Goal: Answer question/provide support: Share knowledge or assist other users

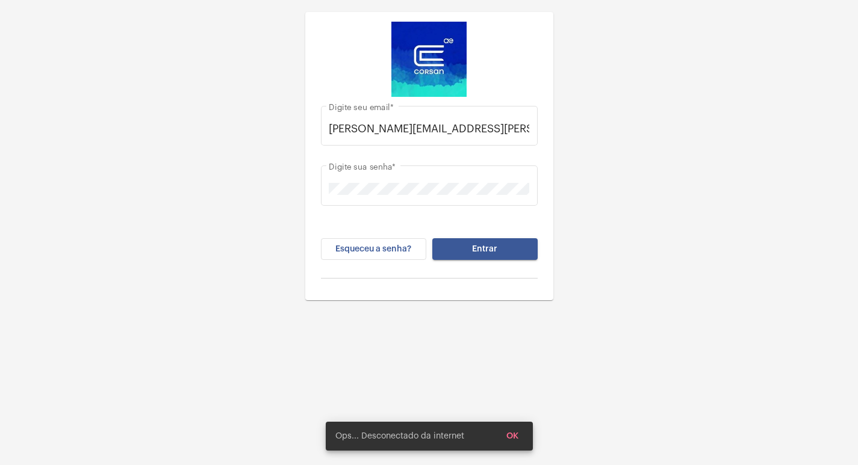
click at [461, 259] on button "Entrar" at bounding box center [484, 249] width 105 height 22
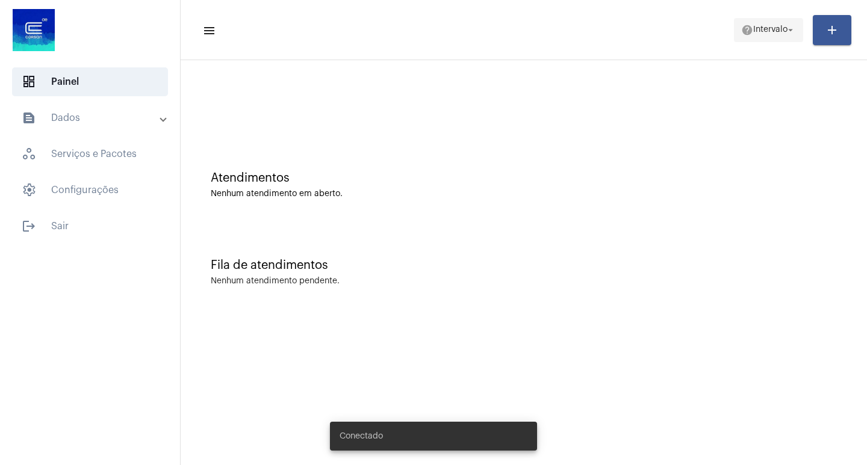
drag, startPoint x: 802, startPoint y: 17, endPoint x: 787, endPoint y: 23, distance: 15.7
click at [790, 22] on app-status-menu "help Intervalo arrow_drop_down" at bounding box center [773, 30] width 79 height 24
click at [787, 23] on span "help Intervalo arrow_drop_down" at bounding box center [768, 30] width 55 height 22
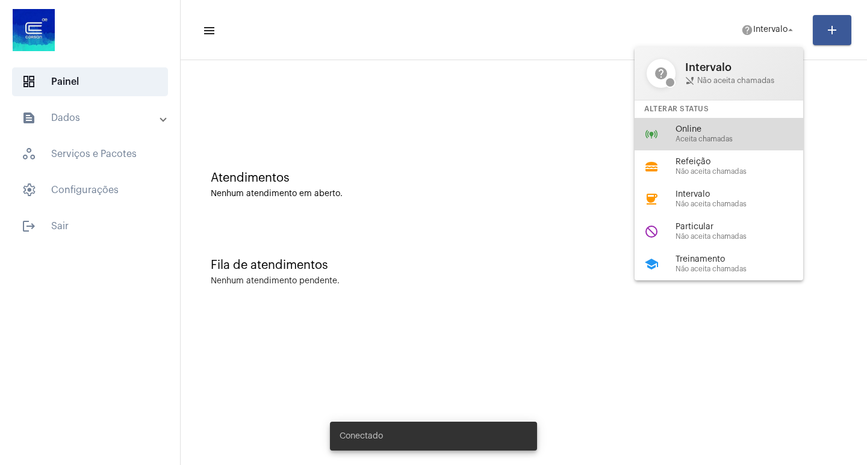
click at [708, 124] on div "online_prediction Online Aceita chamadas" at bounding box center [729, 134] width 188 height 33
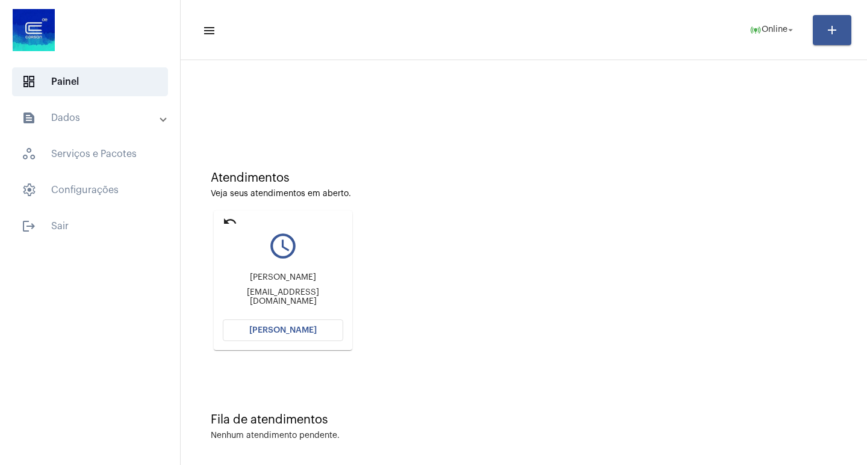
click at [268, 335] on button "[PERSON_NAME]" at bounding box center [283, 331] width 120 height 22
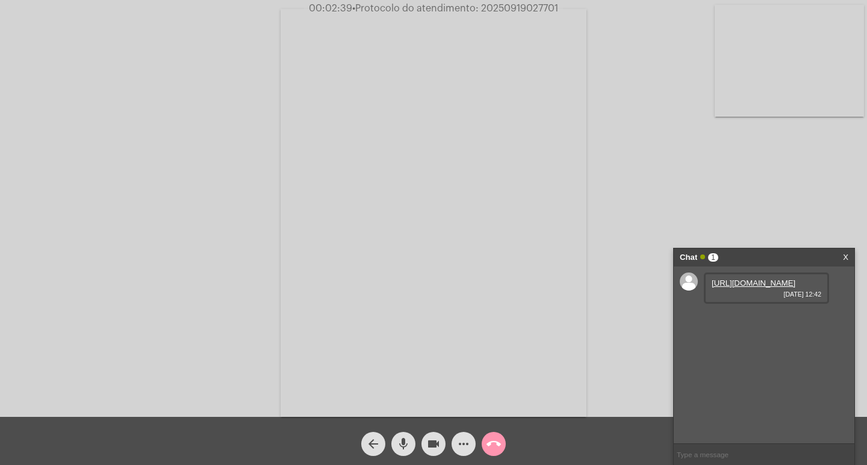
click at [733, 288] on link "https://neft-transfer-bucket.s3.amazonaws.com/temp-dee1da42-0337-d8a4-ed48-702c…" at bounding box center [754, 283] width 84 height 9
click at [405, 34] on video at bounding box center [434, 213] width 306 height 408
click at [332, 307] on video at bounding box center [202, 212] width 306 height 408
click at [442, 441] on button "videocam" at bounding box center [433, 444] width 24 height 24
click at [437, 435] on span "videocam_off" at bounding box center [433, 444] width 14 height 24
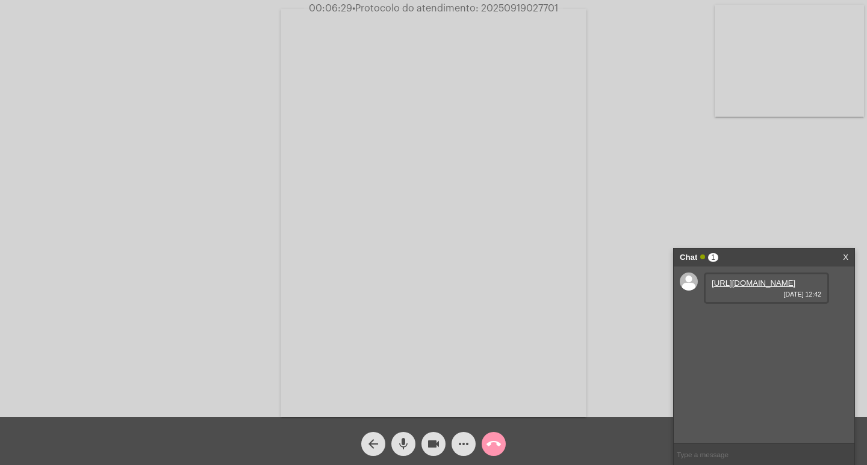
click at [468, 444] on mat-icon "more_horiz" at bounding box center [463, 444] width 14 height 14
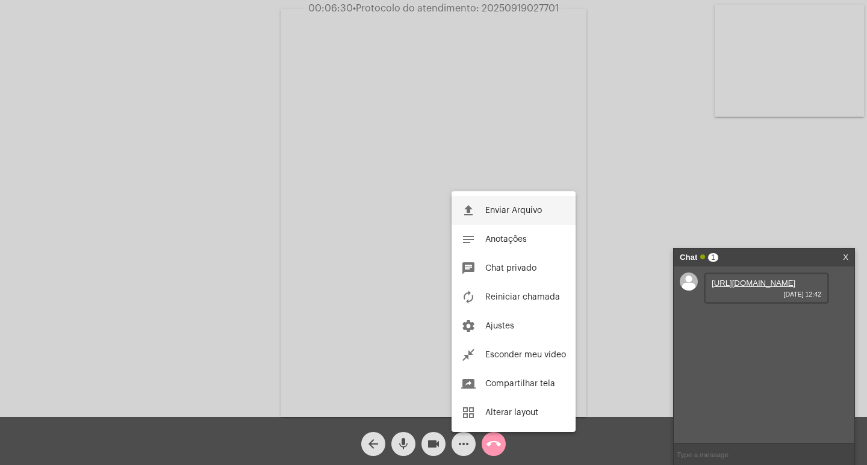
click at [514, 210] on span "Enviar Arquivo" at bounding box center [513, 210] width 57 height 8
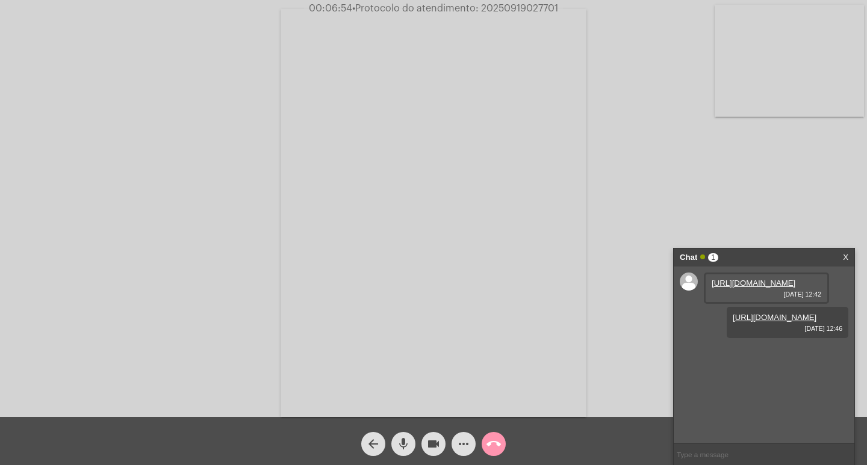
click at [464, 435] on span "more_horiz" at bounding box center [463, 444] width 14 height 24
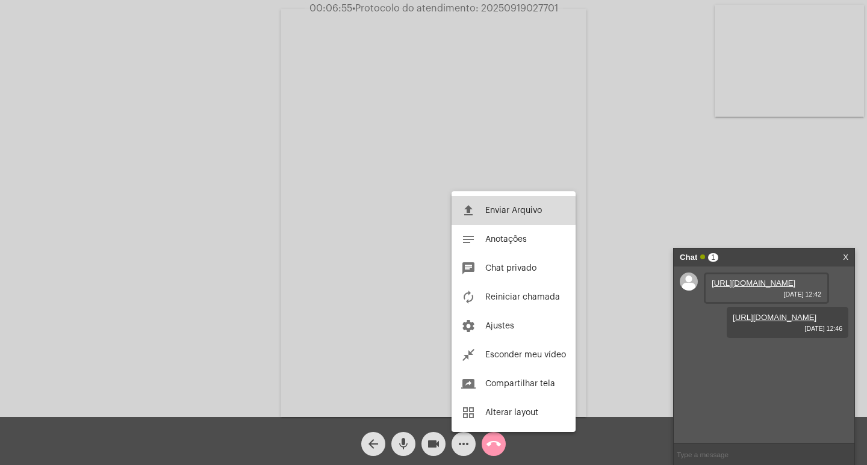
click at [495, 211] on span "Enviar Arquivo" at bounding box center [513, 210] width 57 height 8
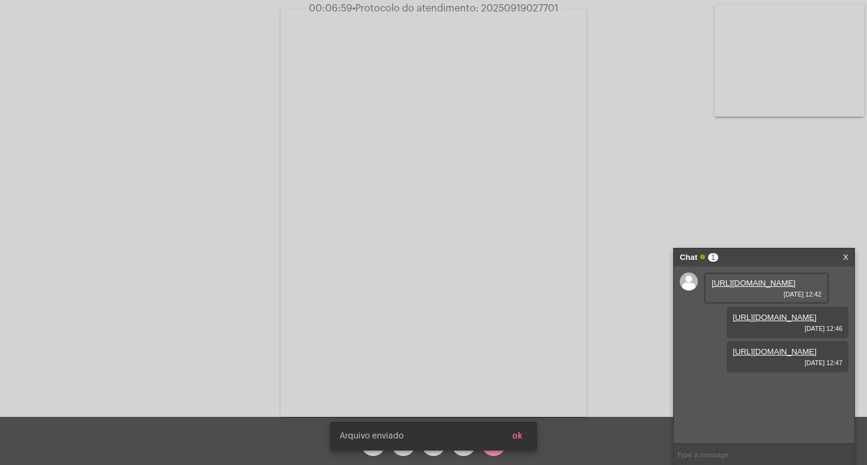
scroll to position [10, 0]
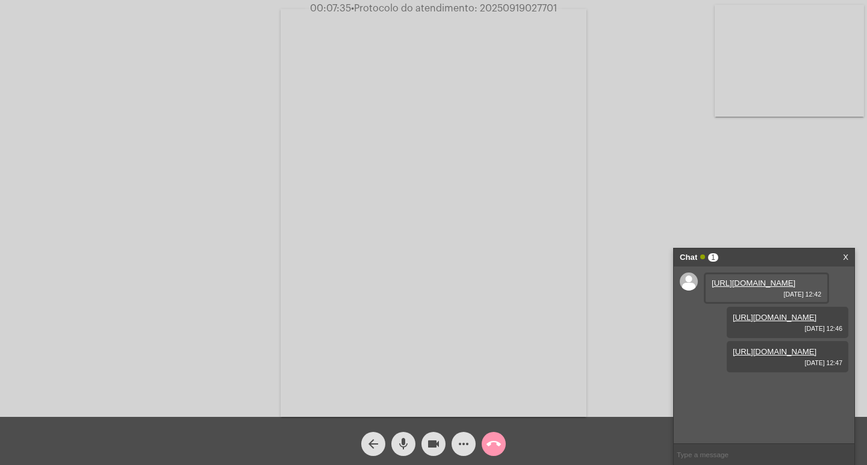
click at [507, 10] on span "• Protocolo do atendimento: 20250919027701" at bounding box center [454, 9] width 206 height 10
copy span "20250919027701"
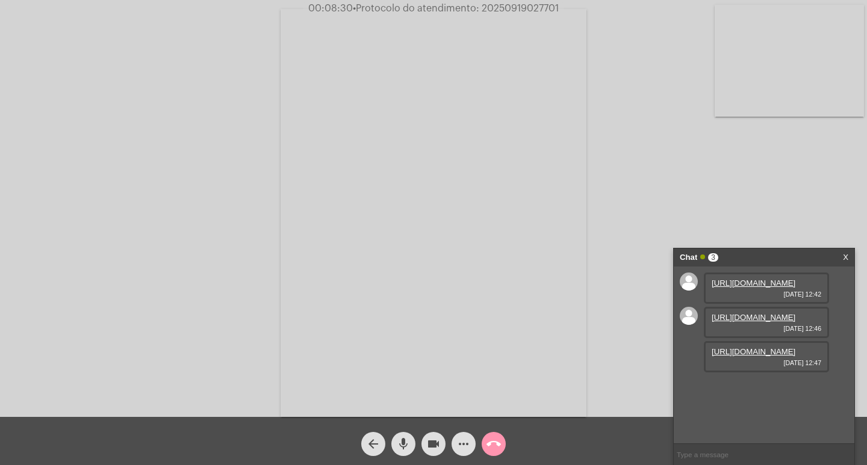
click at [494, 444] on mat-icon "call_end" at bounding box center [493, 444] width 14 height 14
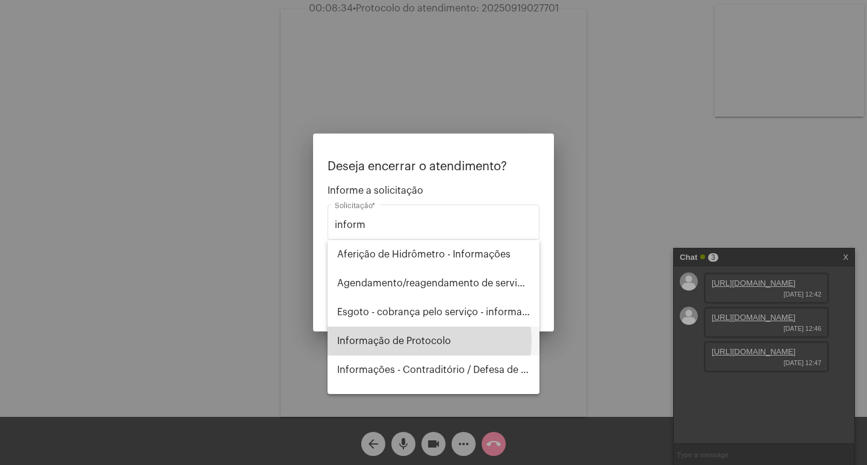
click at [423, 341] on span "Informação de Protocolo" at bounding box center [433, 341] width 193 height 29
type input "Informação de Protocolo"
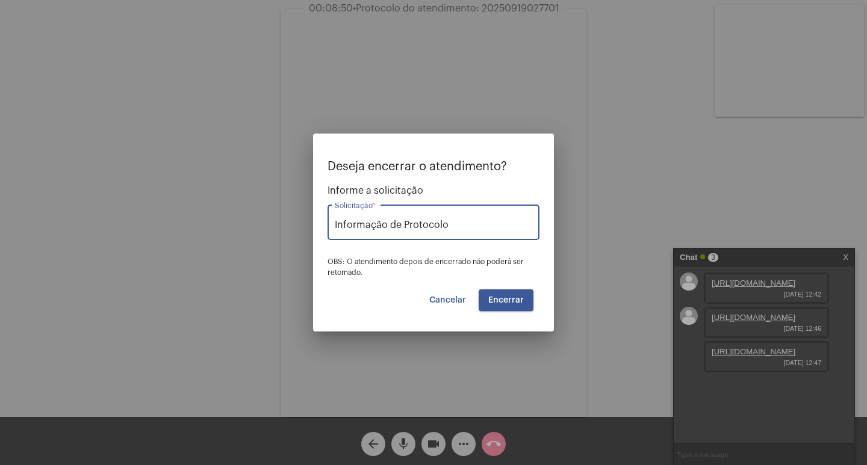
click at [500, 308] on button "Encerrar" at bounding box center [506, 301] width 55 height 22
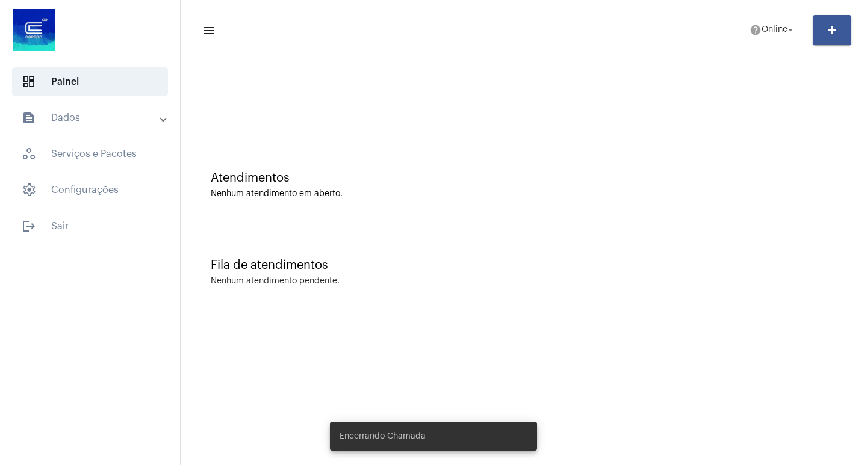
click at [775, 11] on mat-toolbar-row "menu help Online arrow_drop_down add" at bounding box center [524, 30] width 686 height 39
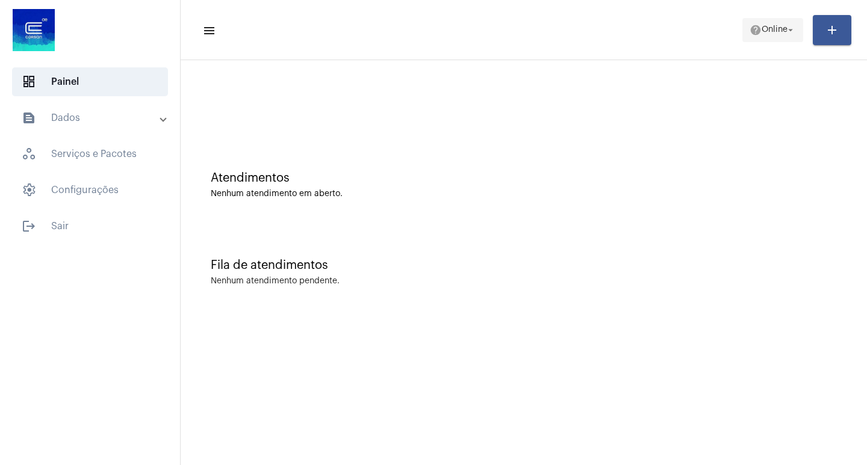
click at [780, 31] on span "Online" at bounding box center [775, 30] width 26 height 8
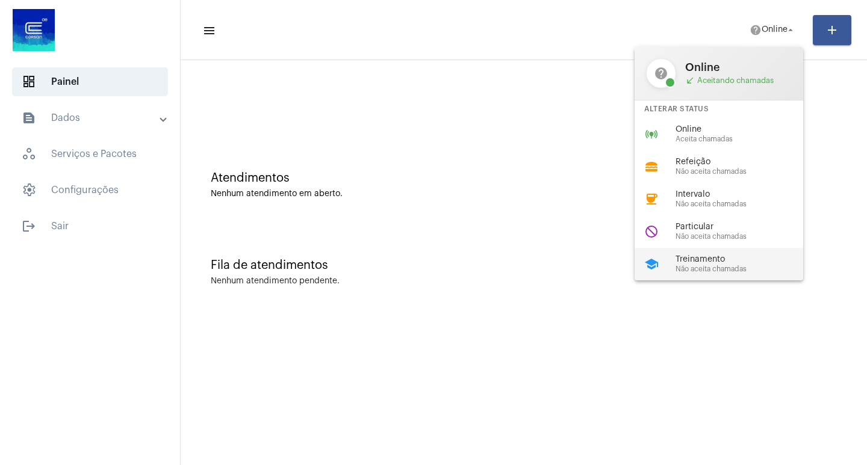
click at [733, 267] on span "Não aceita chamadas" at bounding box center [743, 269] width 137 height 8
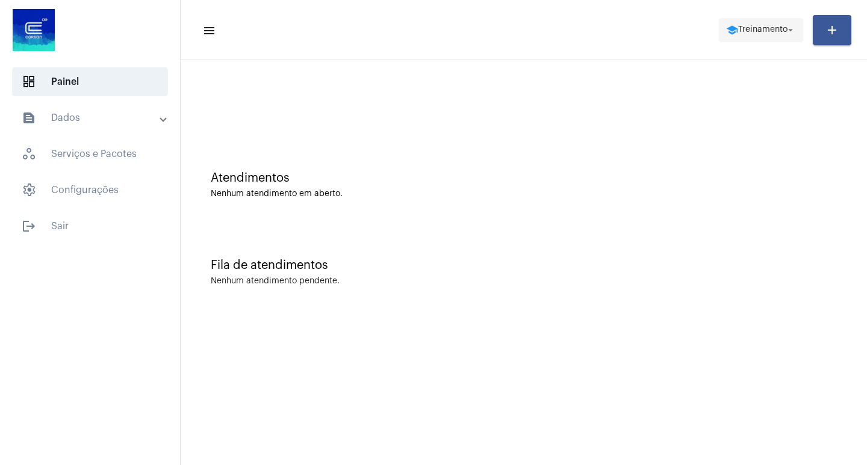
click at [751, 30] on span "Treinamento" at bounding box center [762, 30] width 49 height 8
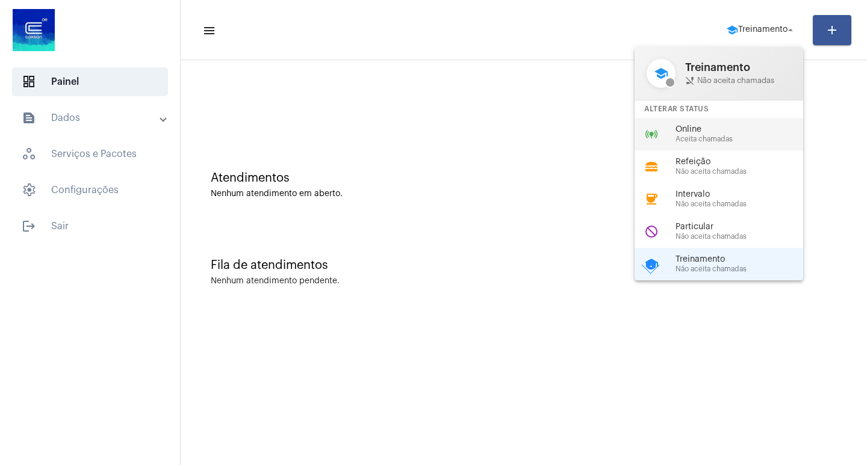
click at [681, 136] on span "Aceita chamadas" at bounding box center [743, 139] width 137 height 8
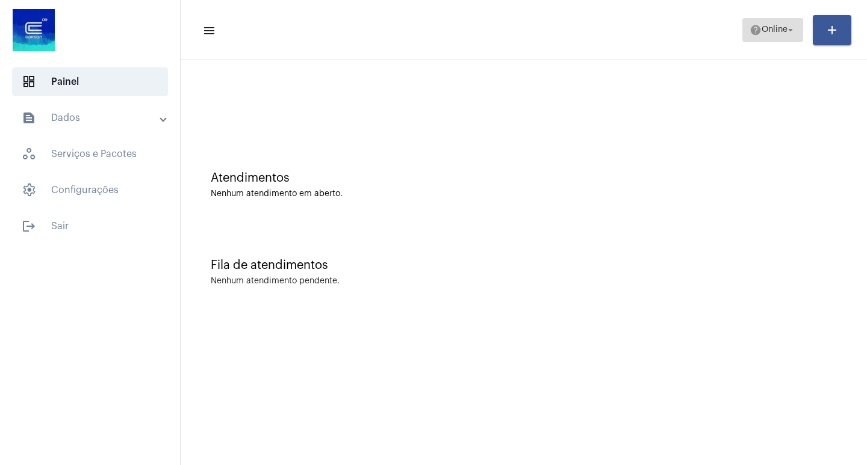
click at [762, 19] on span "help Online arrow_drop_down" at bounding box center [773, 30] width 46 height 22
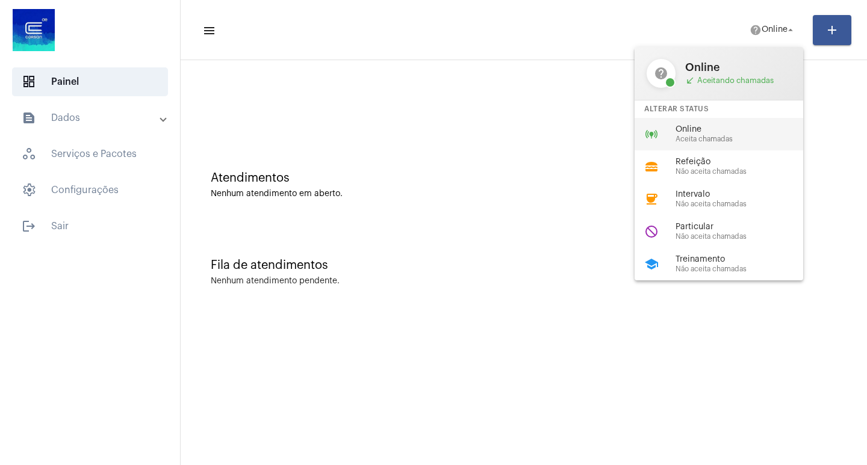
click at [717, 132] on span "Online" at bounding box center [743, 129] width 137 height 9
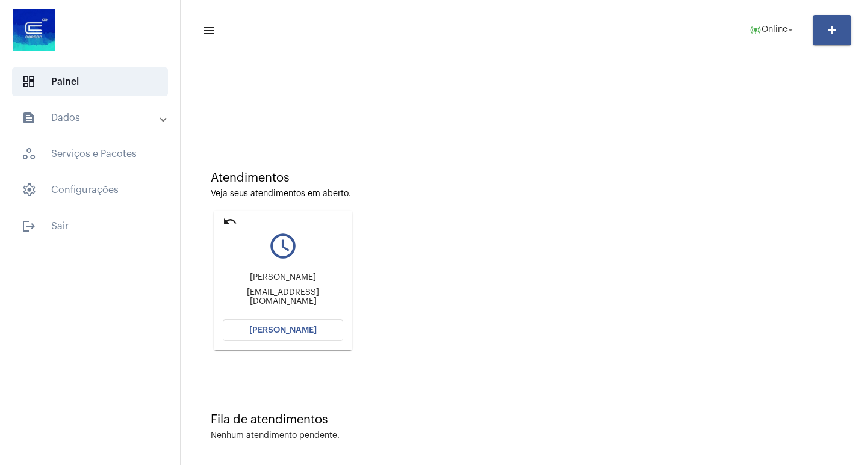
click at [262, 332] on span "[PERSON_NAME]" at bounding box center [282, 330] width 67 height 8
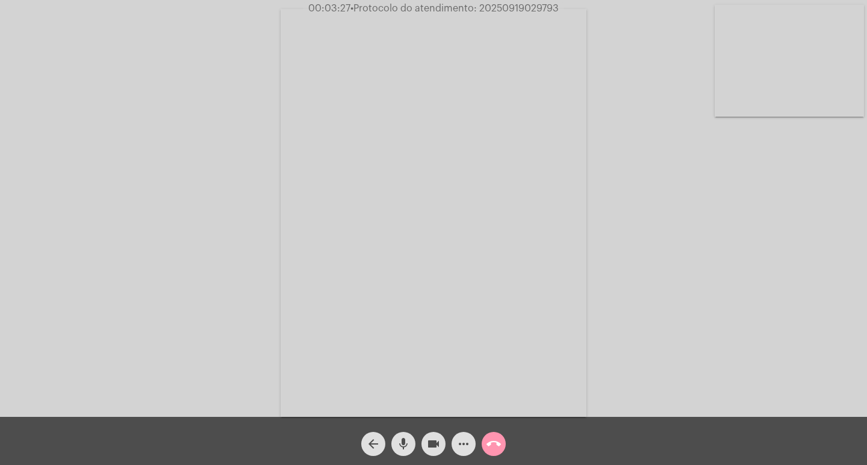
click at [442, 444] on button "videocam" at bounding box center [433, 444] width 24 height 24
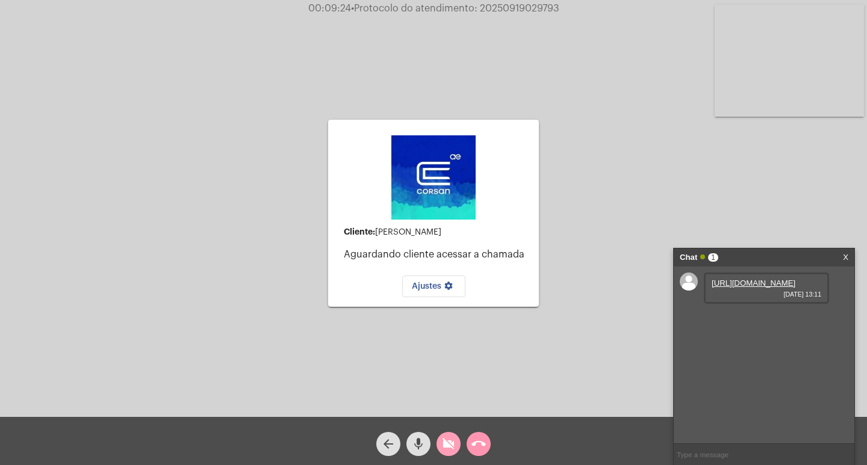
click at [436, 441] on button "videocam_off" at bounding box center [448, 444] width 24 height 24
click at [718, 288] on link "[URL][DOMAIN_NAME]" at bounding box center [754, 283] width 84 height 9
click at [480, 443] on mat-icon "call_end" at bounding box center [478, 444] width 14 height 14
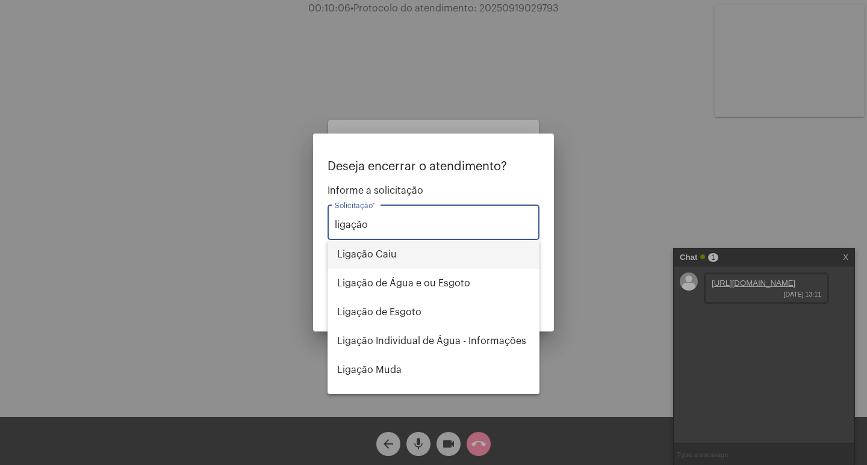
click at [387, 252] on span "Ligação Caiu" at bounding box center [433, 254] width 193 height 29
type input "Ligação Caiu"
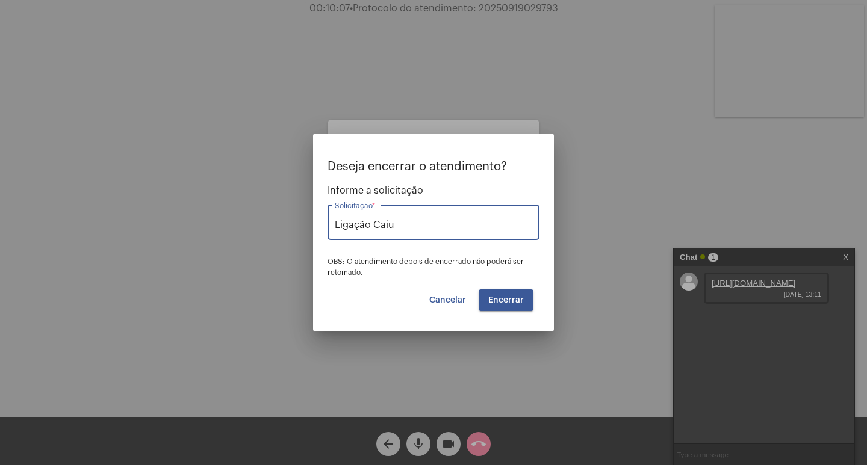
click at [519, 5] on div at bounding box center [433, 232] width 867 height 465
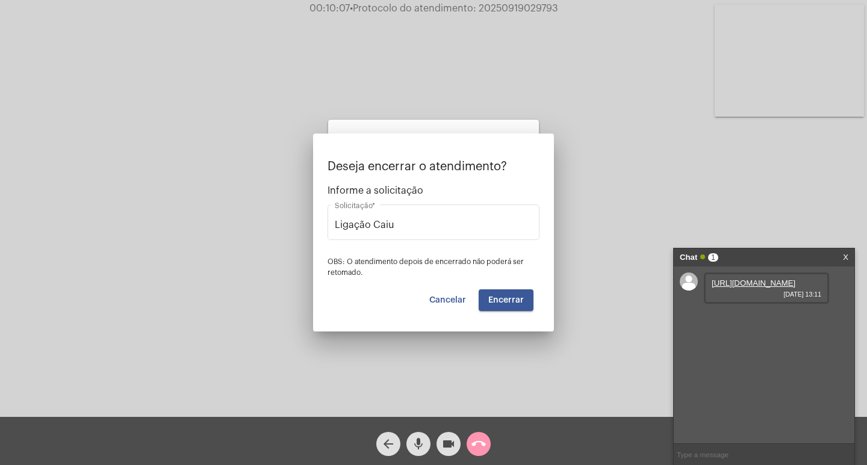
click at [519, 5] on span "• Protocolo do atendimento: 20250919029793" at bounding box center [454, 9] width 208 height 10
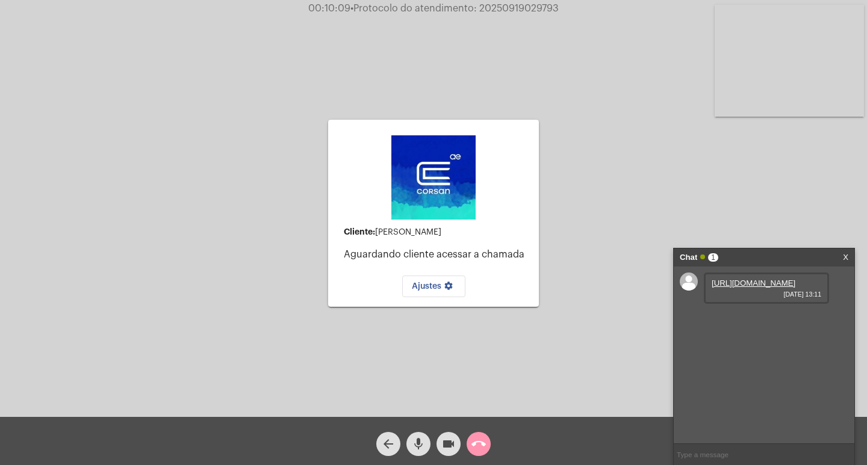
copy span "20250919029793"
click at [483, 452] on span "call_end" at bounding box center [478, 444] width 14 height 24
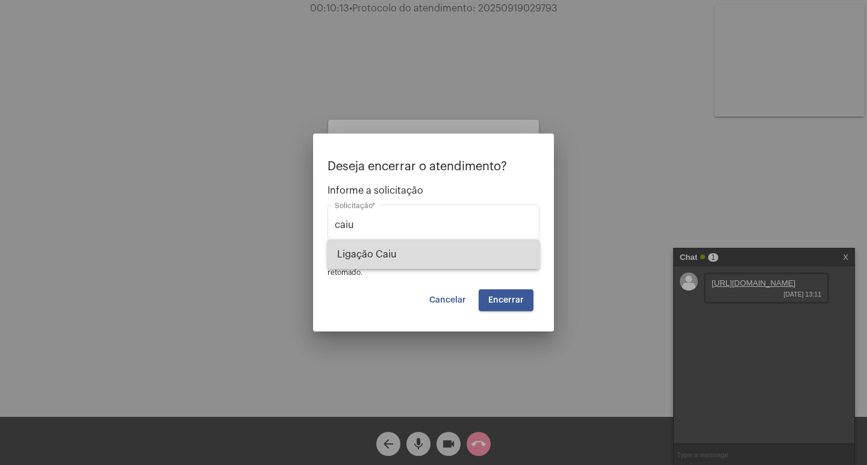
click at [365, 263] on span "Ligação Caiu" at bounding box center [433, 254] width 193 height 29
type input "Ligação Caiu"
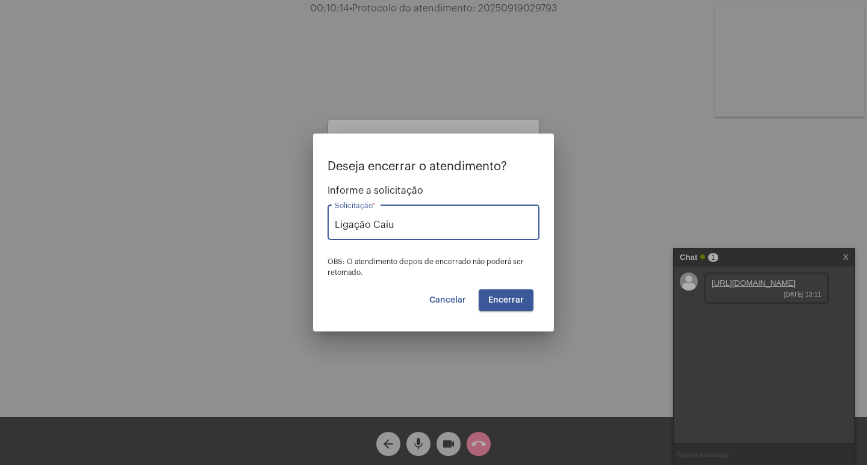
click at [515, 306] on button "Encerrar" at bounding box center [506, 301] width 55 height 22
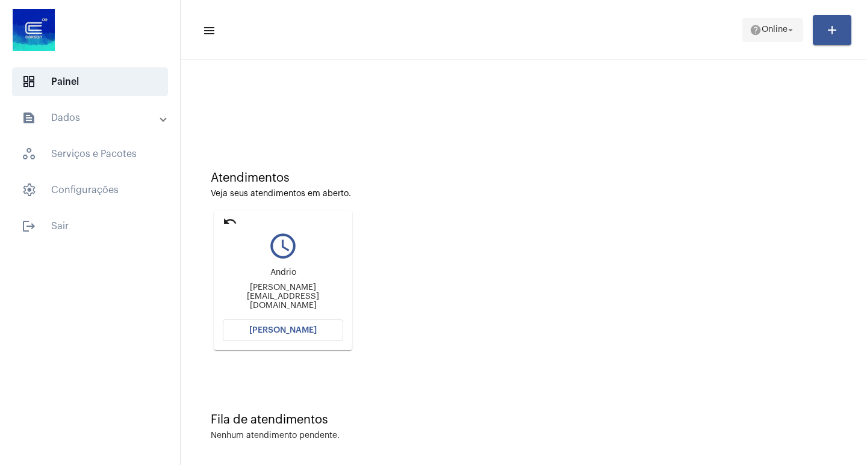
click at [774, 33] on span "Online" at bounding box center [775, 30] width 26 height 8
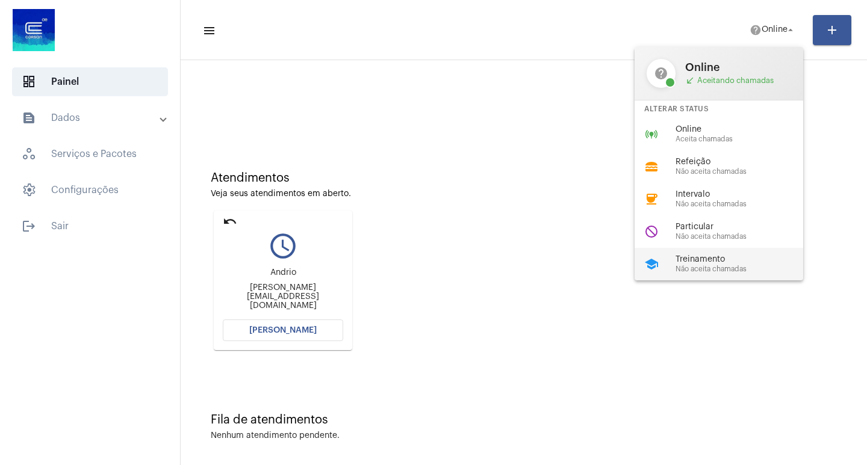
click at [719, 260] on span "Treinamento" at bounding box center [743, 259] width 137 height 9
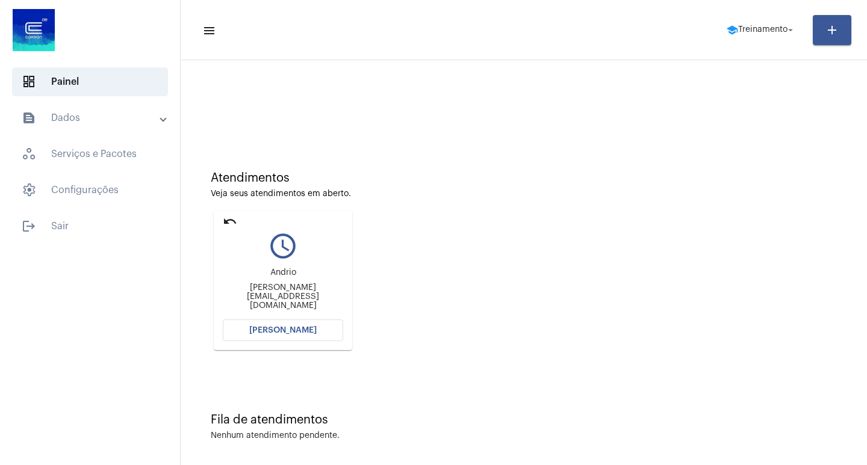
click at [311, 326] on button "[PERSON_NAME]" at bounding box center [283, 331] width 120 height 22
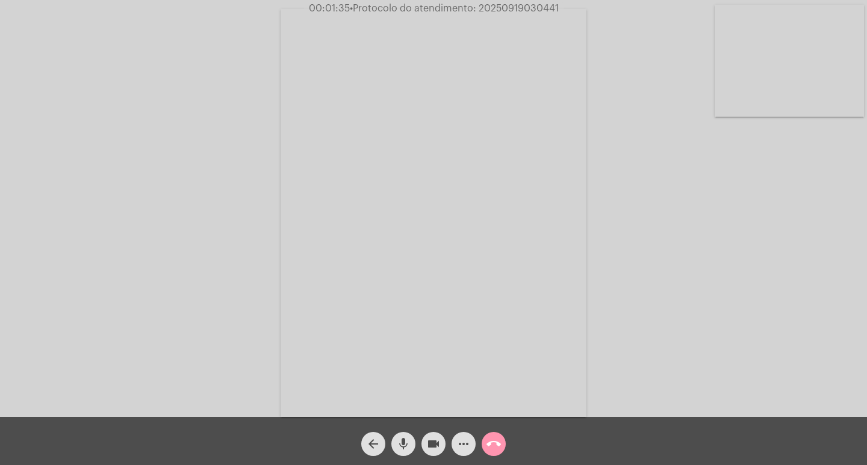
click at [436, 432] on span "videocam" at bounding box center [433, 444] width 14 height 24
click at [429, 444] on mat-icon "videocam_off" at bounding box center [433, 444] width 14 height 14
click at [491, 5] on span "• Protocolo do atendimento: 20250919030441" at bounding box center [454, 9] width 209 height 10
click at [492, 5] on span "• Protocolo do atendimento: 20250919030441" at bounding box center [454, 9] width 209 height 10
copy span "20250919030441"
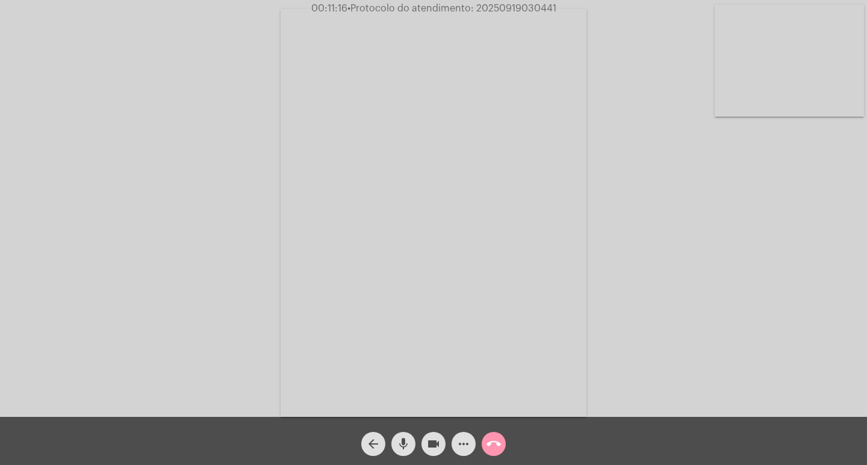
click at [495, 446] on mat-icon "call_end" at bounding box center [493, 444] width 14 height 14
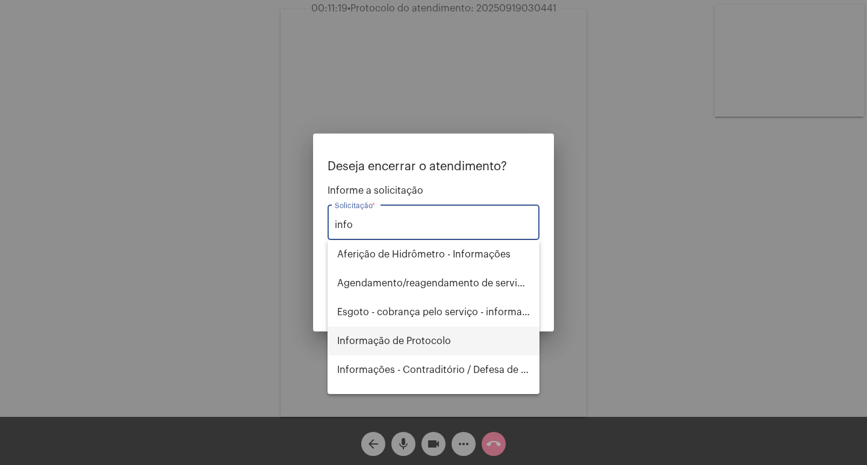
click at [376, 332] on span "Informação de Protocolo" at bounding box center [433, 341] width 193 height 29
type input "Informação de Protocolo"
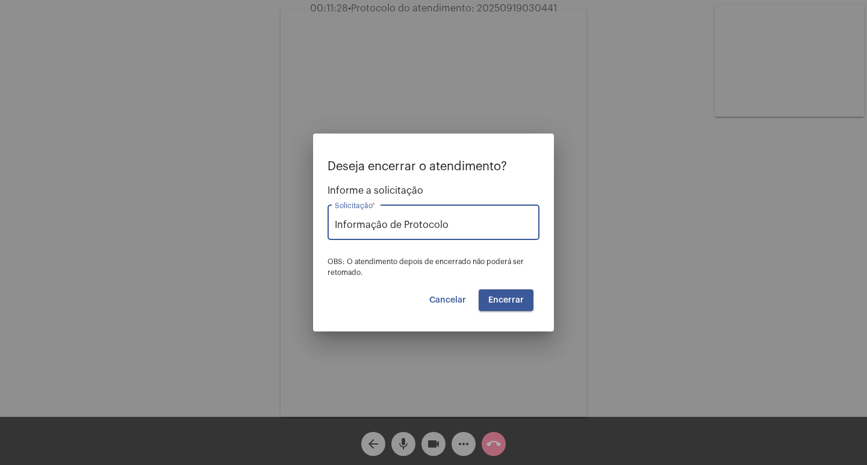
click at [488, 297] on button "Encerrar" at bounding box center [506, 301] width 55 height 22
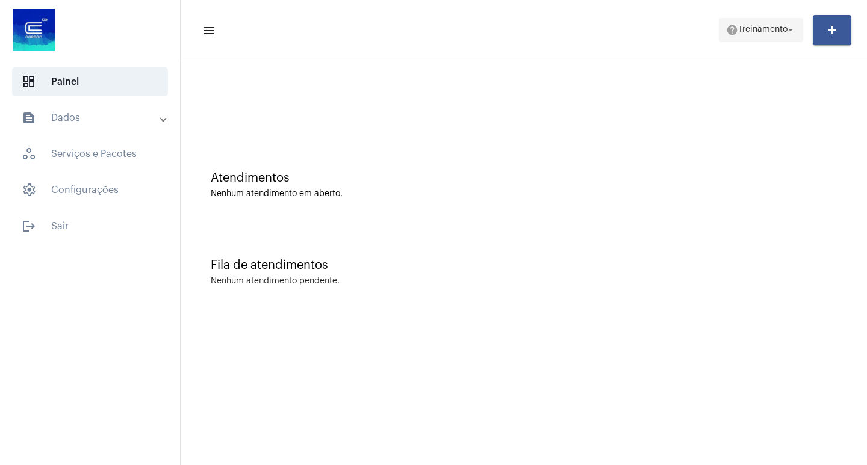
click at [777, 32] on span "Treinamento" at bounding box center [762, 30] width 49 height 8
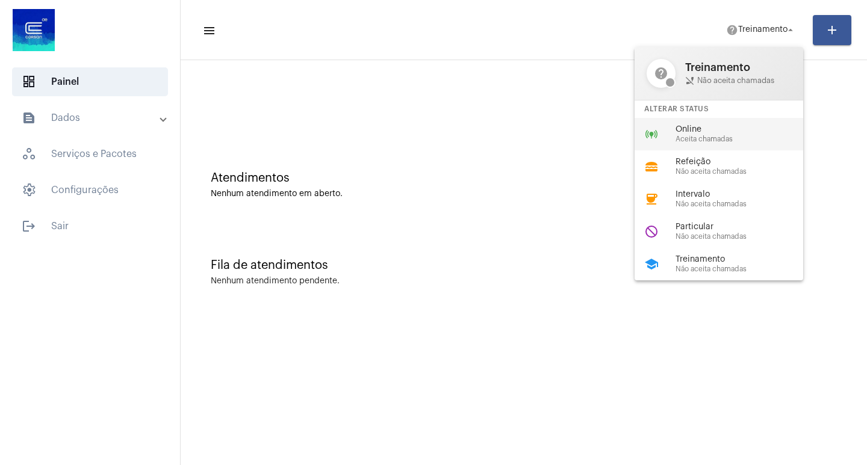
click at [697, 123] on div "online_prediction Online Aceita chamadas" at bounding box center [729, 134] width 188 height 33
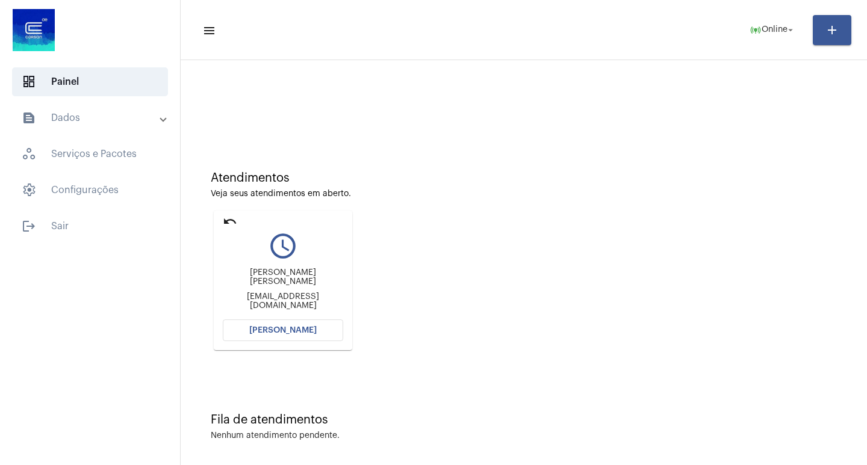
click at [304, 335] on button "[PERSON_NAME]" at bounding box center [283, 331] width 120 height 22
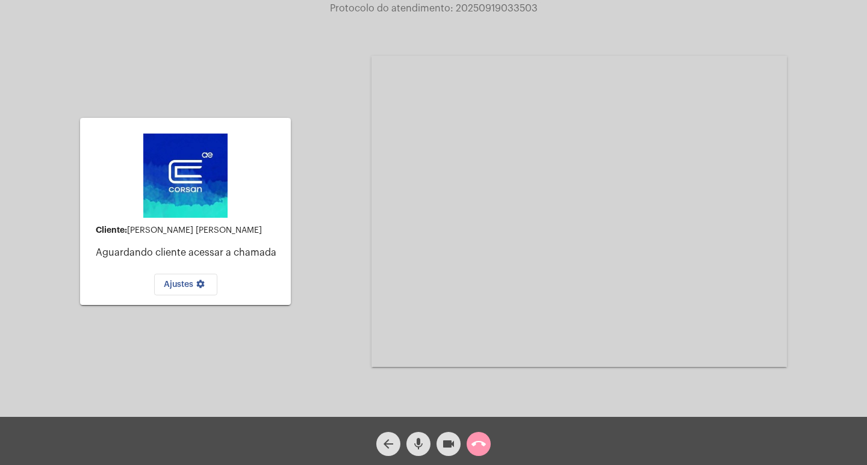
click at [386, 433] on span "arrow_back" at bounding box center [388, 444] width 14 height 24
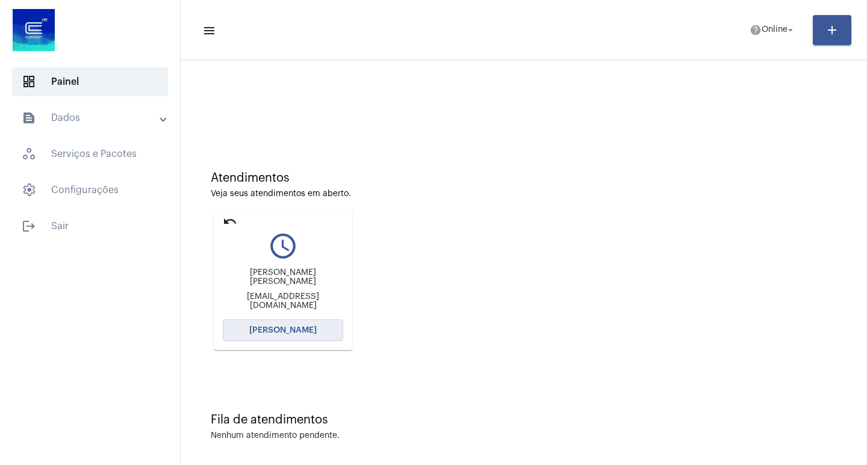
click at [282, 337] on button "[PERSON_NAME]" at bounding box center [283, 331] width 120 height 22
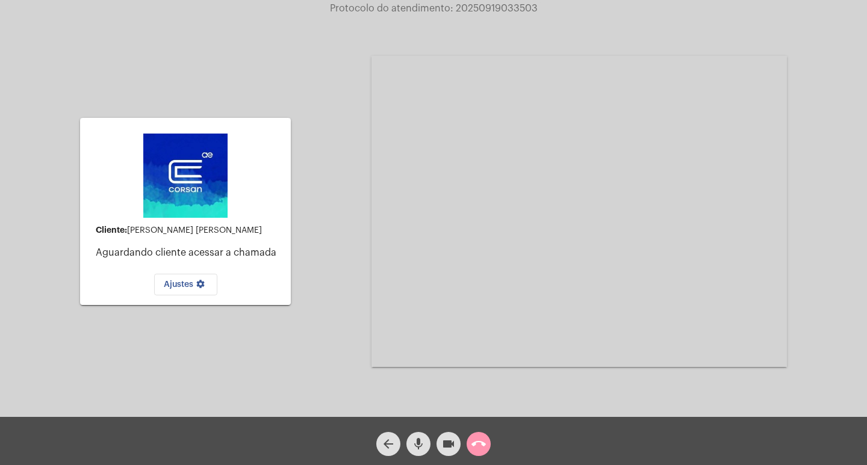
click at [480, 447] on mat-icon "call_end" at bounding box center [478, 444] width 14 height 14
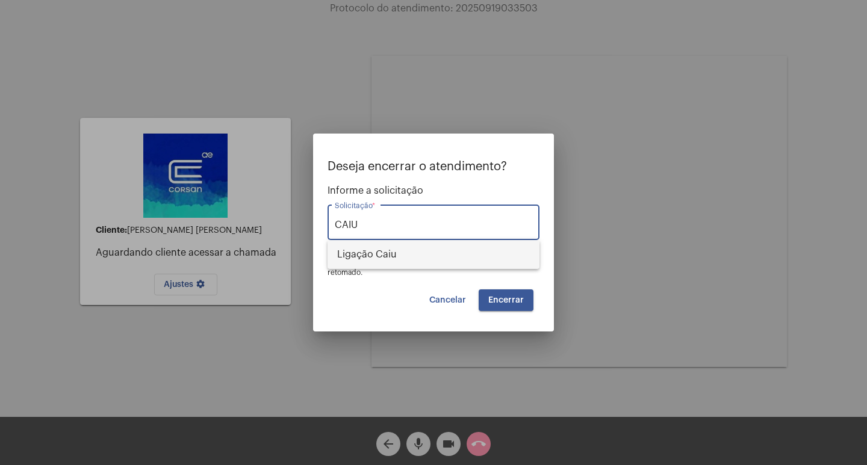
click at [396, 263] on span "Ligação Caiu" at bounding box center [433, 254] width 193 height 29
type input "Ligação Caiu"
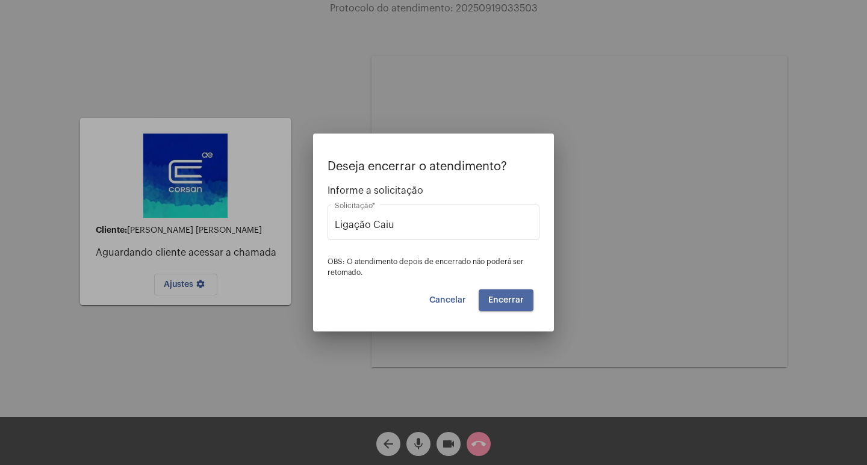
click at [523, 292] on button "Encerrar" at bounding box center [506, 301] width 55 height 22
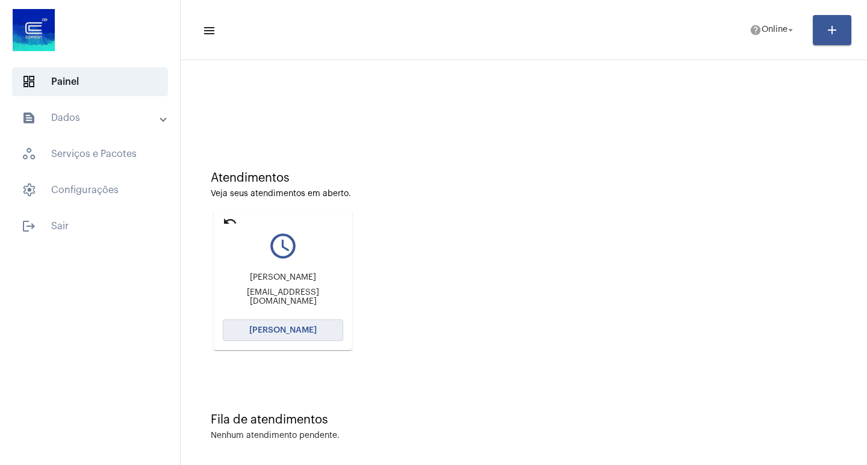
click at [315, 331] on button "[PERSON_NAME]" at bounding box center [283, 331] width 120 height 22
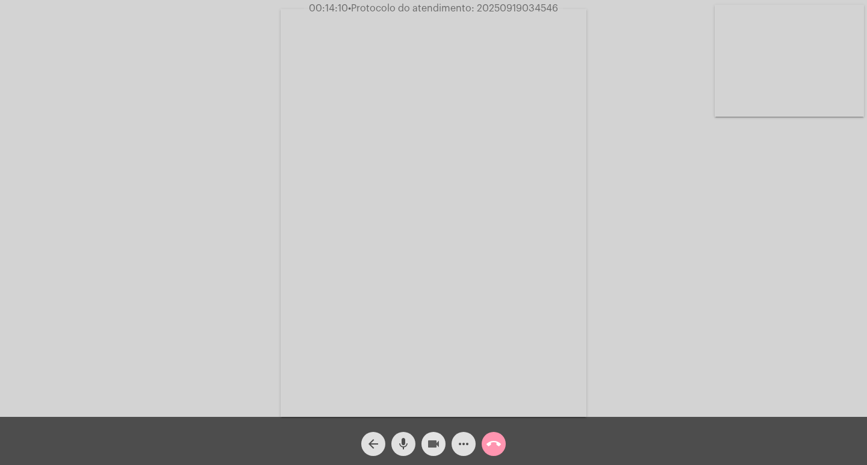
click at [438, 450] on mat-icon "videocam" at bounding box center [433, 444] width 14 height 14
click at [438, 450] on mat-icon "videocam_off" at bounding box center [433, 444] width 14 height 14
click at [494, 439] on mat-icon "call_end" at bounding box center [493, 444] width 14 height 14
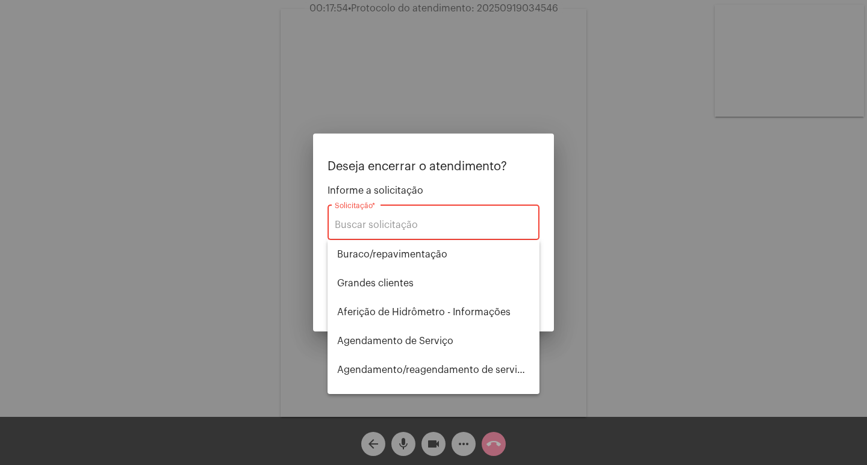
click at [197, 379] on div at bounding box center [433, 232] width 867 height 465
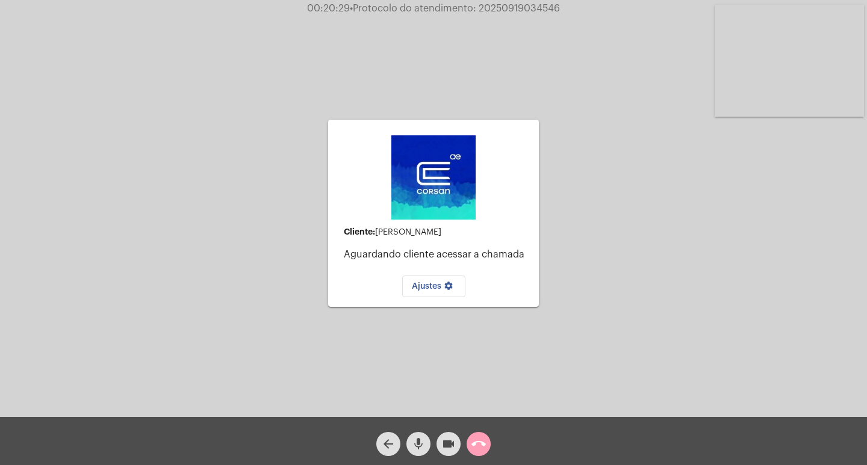
click at [478, 448] on mat-icon "call_end" at bounding box center [478, 444] width 14 height 14
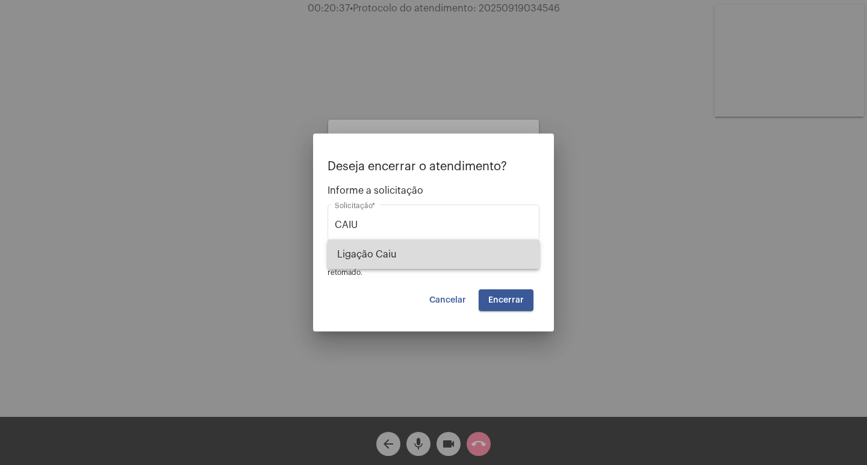
click at [360, 250] on span "Ligação Caiu" at bounding box center [433, 254] width 193 height 29
type input "Ligação Caiu"
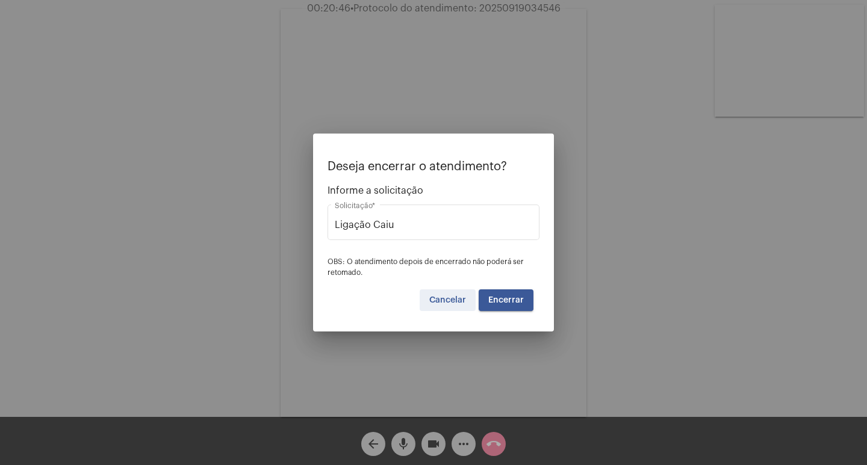
click at [463, 293] on button "Cancelar" at bounding box center [448, 301] width 56 height 22
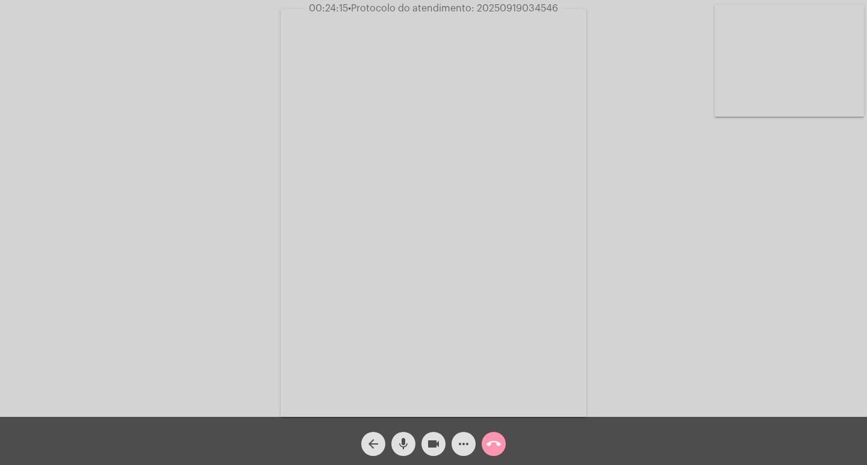
click at [506, 13] on span "• Protocolo do atendimento: 20250919034546" at bounding box center [453, 9] width 210 height 10
click at [506, 13] on span "• Protocolo do atendimento: 20250919034546" at bounding box center [454, 9] width 210 height 10
click at [622, 117] on div "Acessando Câmera e Microfone..." at bounding box center [433, 211] width 864 height 417
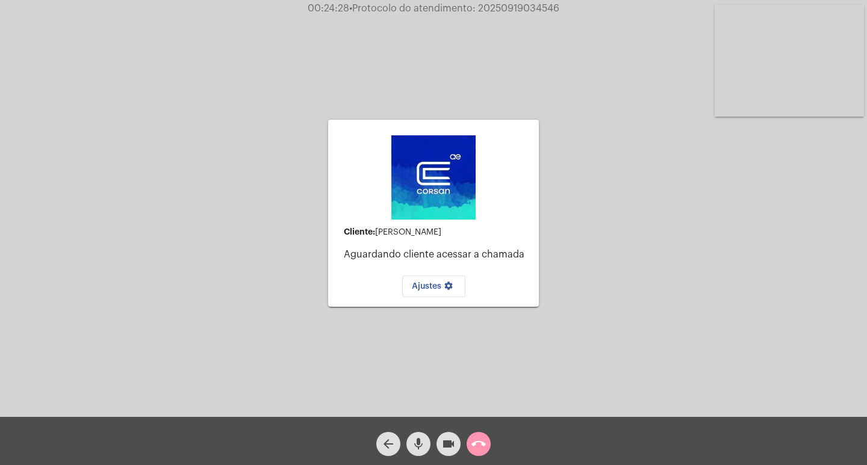
click at [481, 456] on span "call_end" at bounding box center [478, 444] width 14 height 24
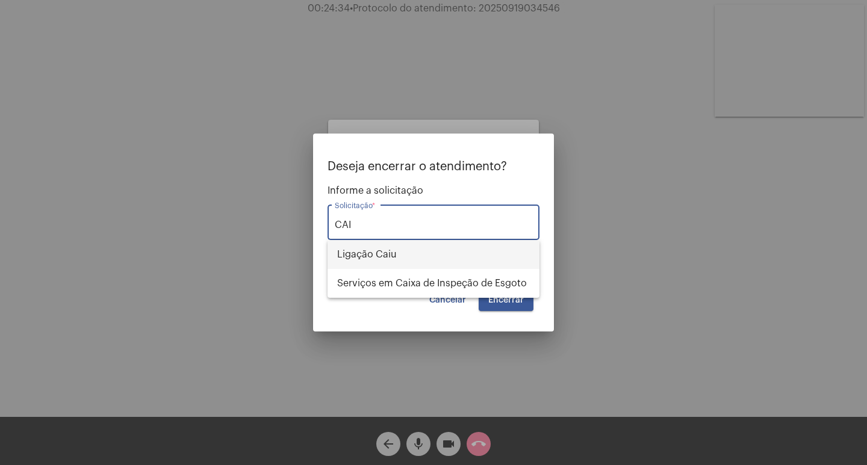
click at [436, 244] on span "Ligação Caiu" at bounding box center [433, 254] width 193 height 29
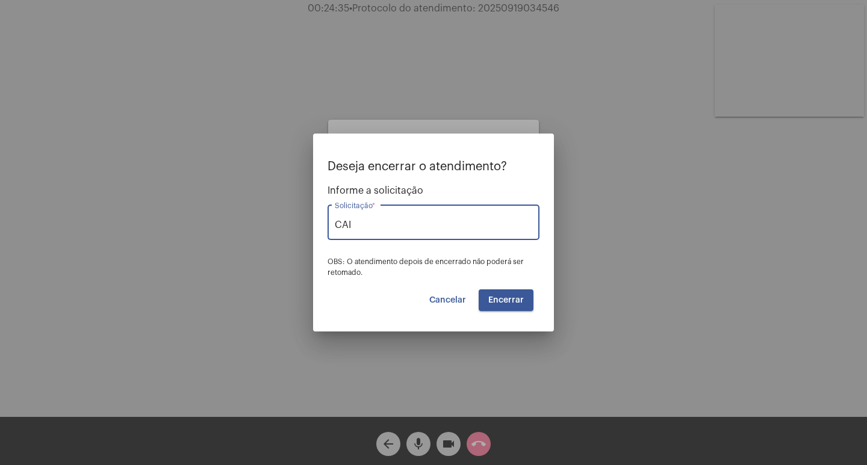
type input "Ligação Caiu"
click at [497, 297] on span "Encerrar" at bounding box center [506, 300] width 36 height 8
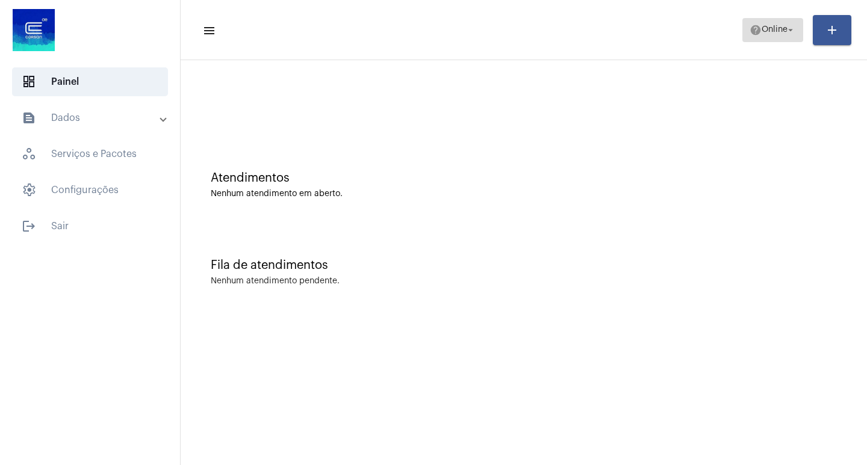
click at [762, 19] on span "help Online arrow_drop_down" at bounding box center [773, 30] width 46 height 22
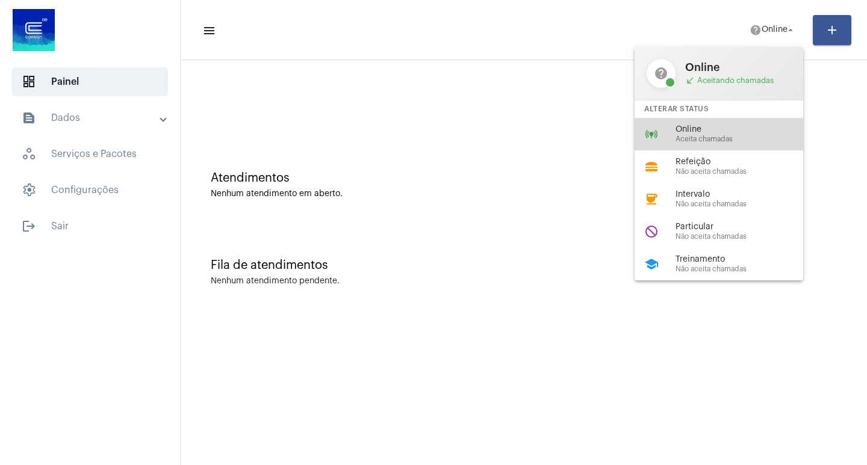
click at [727, 140] on span "Aceita chamadas" at bounding box center [743, 139] width 137 height 8
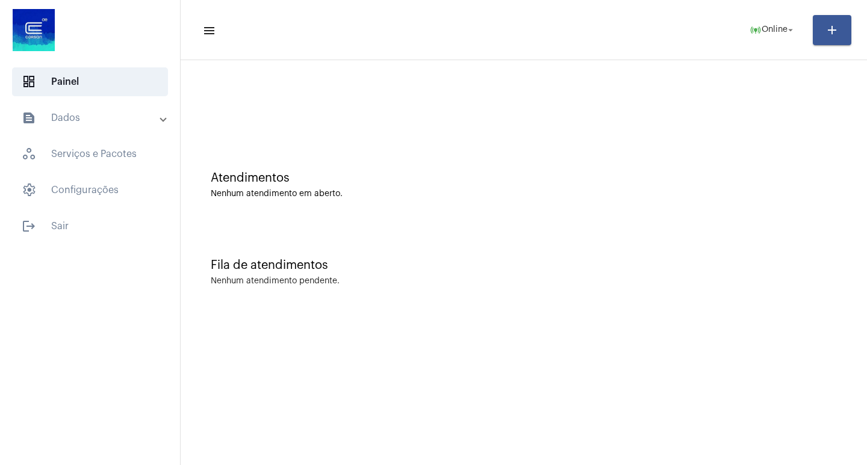
click at [720, 18] on mat-toolbar-row "menu online_prediction Online arrow_drop_down add" at bounding box center [524, 30] width 686 height 39
click at [732, 31] on mat-toolbar-row "menu online_prediction Online arrow_drop_down add" at bounding box center [524, 30] width 686 height 39
click at [754, 37] on span "online_prediction Online arrow_drop_down" at bounding box center [773, 30] width 46 height 22
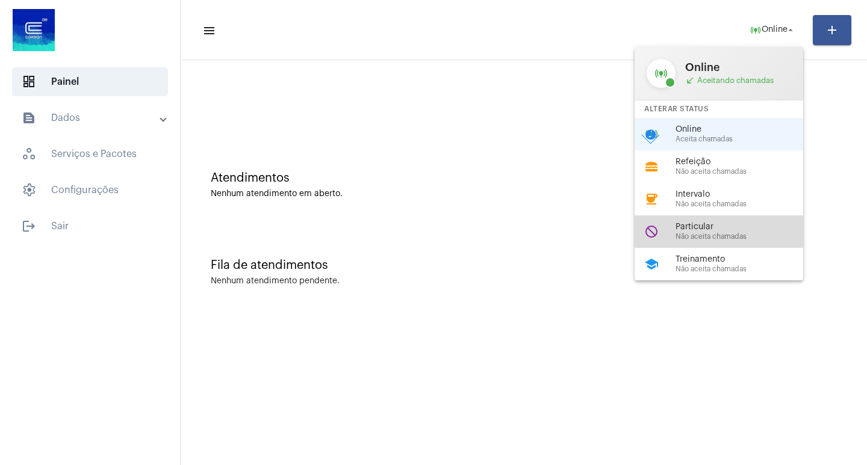
click at [761, 228] on span "Particular" at bounding box center [743, 227] width 137 height 9
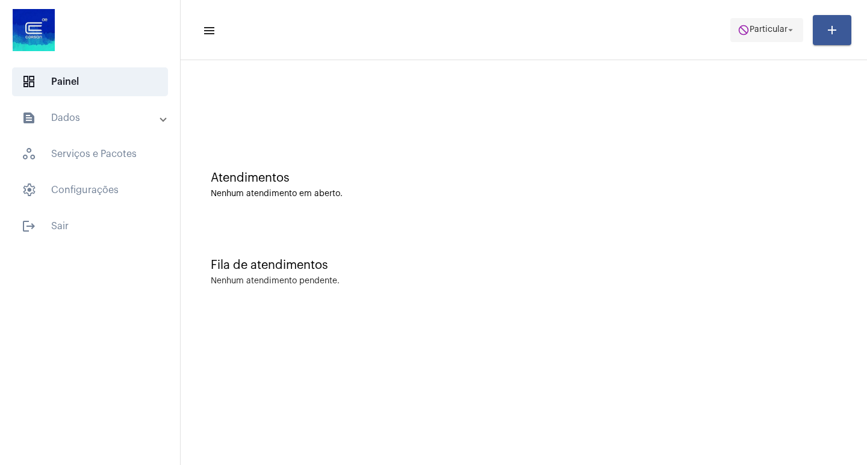
click at [774, 26] on span "Particular" at bounding box center [769, 30] width 38 height 8
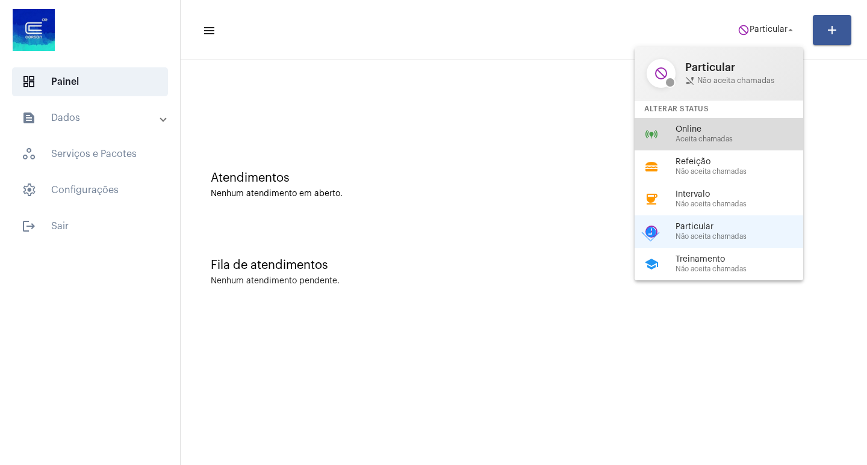
click at [733, 140] on span "Aceita chamadas" at bounding box center [743, 139] width 137 height 8
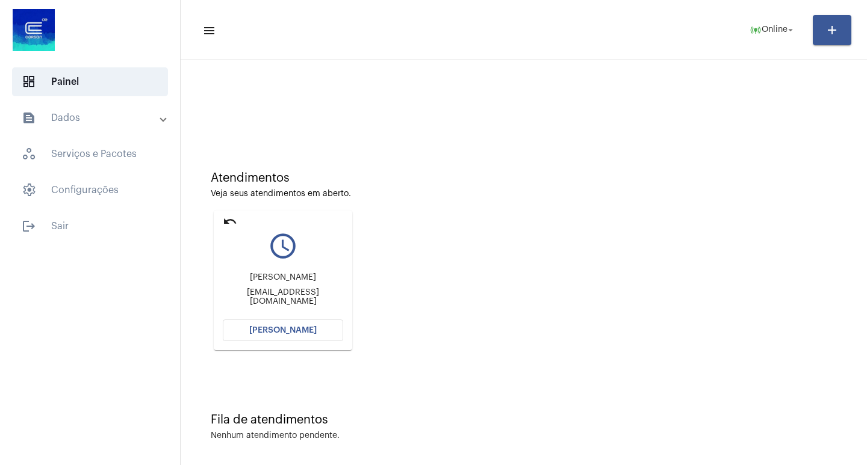
click at [297, 337] on button "[PERSON_NAME]" at bounding box center [283, 331] width 120 height 22
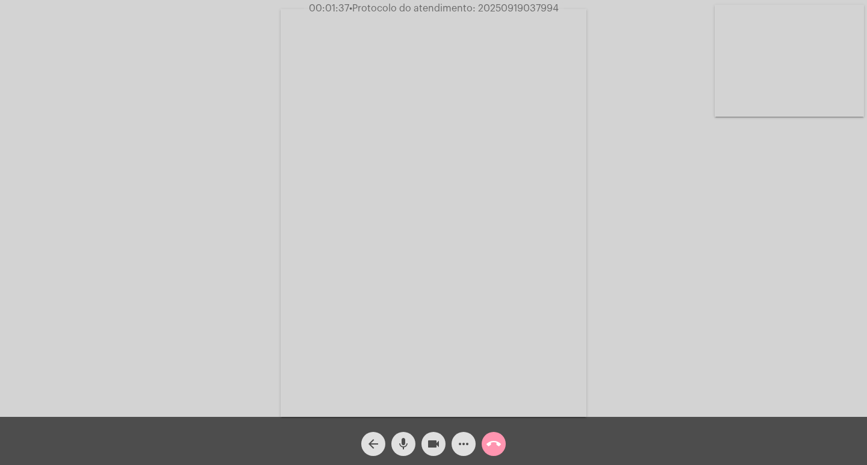
click at [462, 446] on mat-icon "more_horiz" at bounding box center [463, 444] width 14 height 14
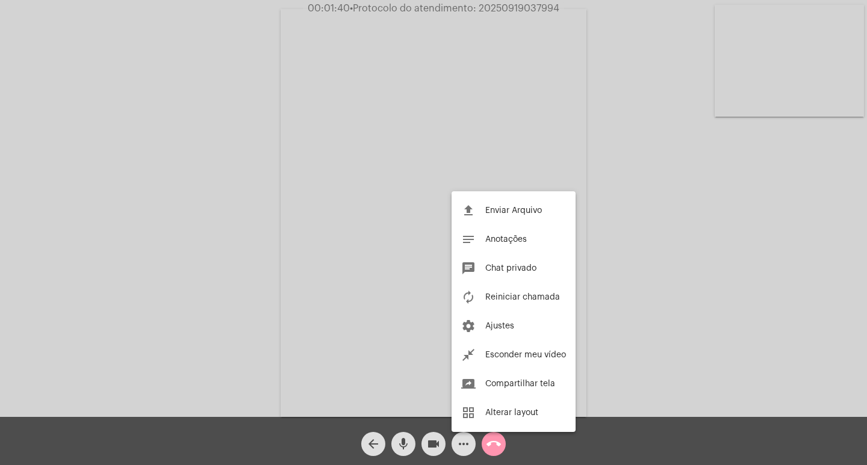
click at [137, 217] on div at bounding box center [433, 232] width 867 height 465
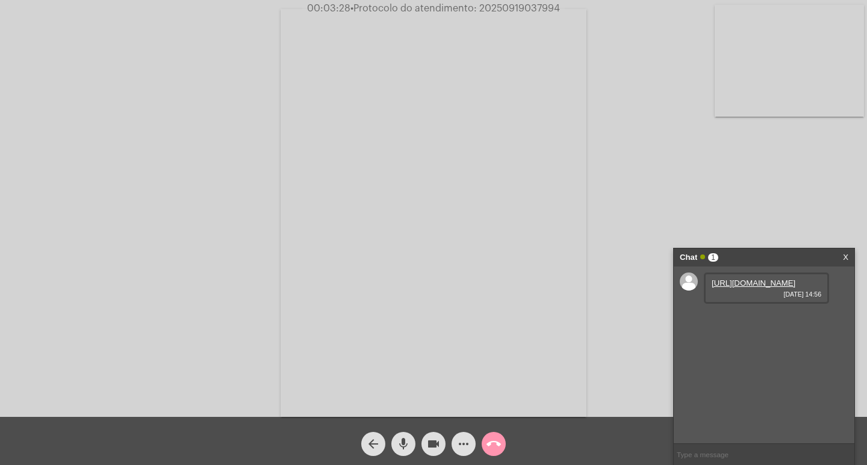
click at [749, 288] on link "[URL][DOMAIN_NAME]" at bounding box center [754, 283] width 84 height 9
click at [742, 322] on link "[URL][DOMAIN_NAME]" at bounding box center [754, 317] width 84 height 9
click at [733, 322] on link "[URL][DOMAIN_NAME]" at bounding box center [754, 317] width 84 height 9
click at [717, 356] on link "[URL][DOMAIN_NAME]" at bounding box center [754, 351] width 84 height 9
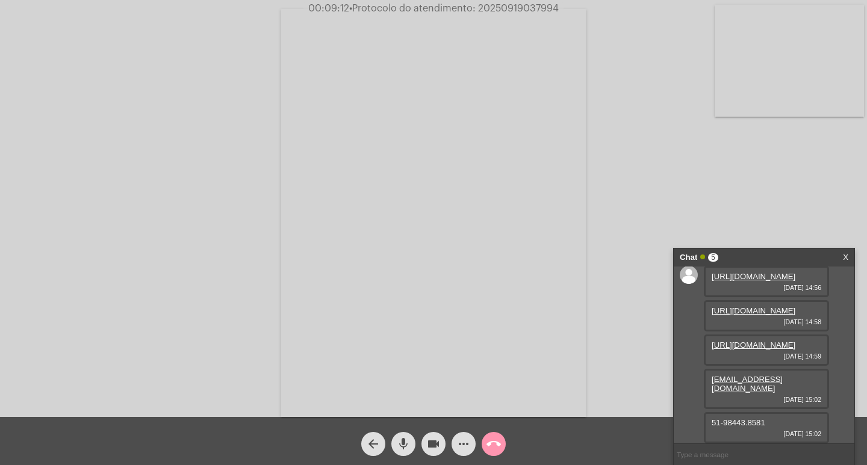
scroll to position [79, 0]
drag, startPoint x: 737, startPoint y: 423, endPoint x: 701, endPoint y: 424, distance: 36.7
click at [701, 424] on div "[URL][DOMAIN_NAME] [DATE] 14:56 [URL][DOMAIN_NAME] [DATE] 14:58 [URL][DOMAIN_NA…" at bounding box center [764, 355] width 181 height 177
copy span "51-98443.8581"
drag, startPoint x: 789, startPoint y: 393, endPoint x: 706, endPoint y: 390, distance: 83.7
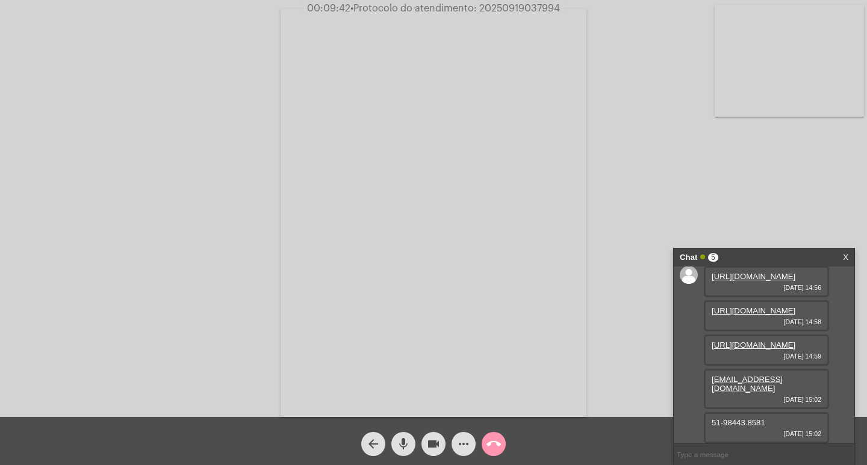
click at [706, 390] on div "[EMAIL_ADDRESS][DOMAIN_NAME] [DATE] 15:02" at bounding box center [766, 389] width 125 height 40
copy link "[EMAIL_ADDRESS][DOMAIN_NAME]"
click at [743, 420] on span "94035-360" at bounding box center [731, 422] width 38 height 9
click at [741, 420] on span "94035-360" at bounding box center [731, 422] width 38 height 9
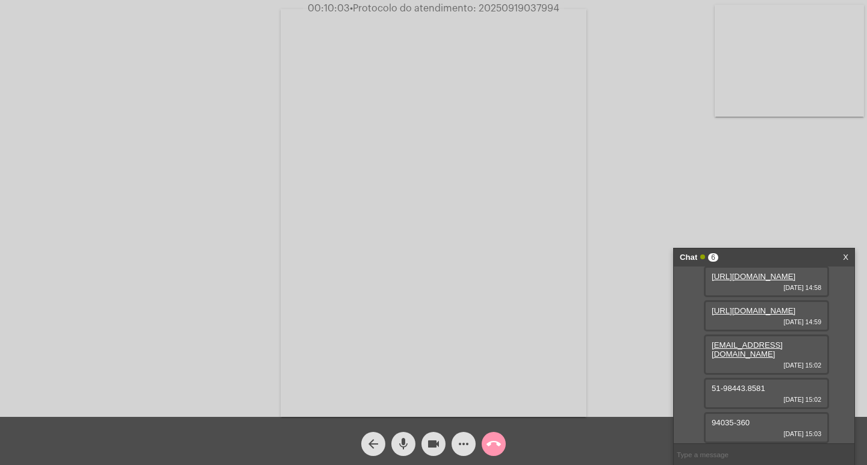
click at [741, 420] on span "94035-360" at bounding box center [731, 422] width 38 height 9
copy span "94035-360"
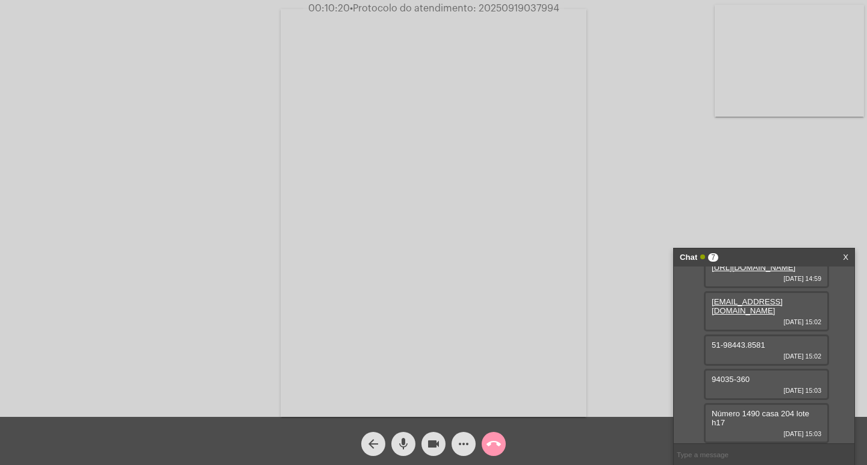
scroll to position [157, 0]
drag, startPoint x: 764, startPoint y: 411, endPoint x: 782, endPoint y: 428, distance: 24.7
click at [783, 432] on div "Número 1490 casa 204 lote h17 [DATE] 15:03" at bounding box center [766, 423] width 125 height 40
click at [765, 415] on span "Número 1490 casa 204 lote h17" at bounding box center [761, 418] width 98 height 18
drag, startPoint x: 760, startPoint y: 414, endPoint x: 768, endPoint y: 416, distance: 8.0
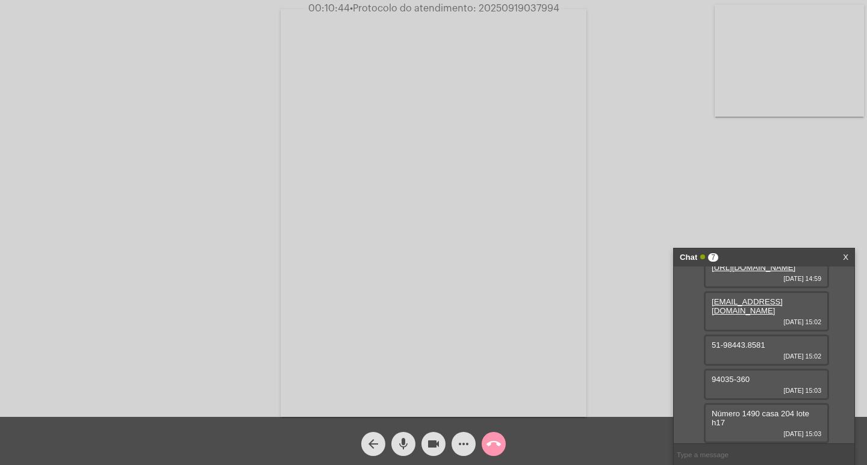
click at [768, 416] on span "Número 1490 casa 204 lote h17" at bounding box center [761, 418] width 98 height 18
click at [765, 415] on span "Número 1490 casa 204 lote h17" at bounding box center [761, 418] width 98 height 18
drag, startPoint x: 763, startPoint y: 413, endPoint x: 764, endPoint y: 427, distance: 13.9
click at [764, 427] on div "Número 1490 casa 204 lote h17 [DATE] 15:03" at bounding box center [766, 423] width 125 height 40
copy span "casa 204 lote h17"
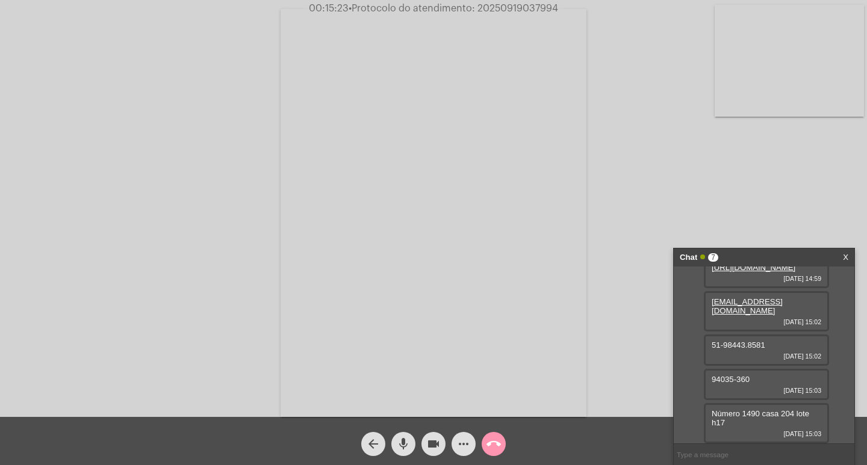
click at [465, 438] on mat-icon "more_horiz" at bounding box center [463, 444] width 14 height 14
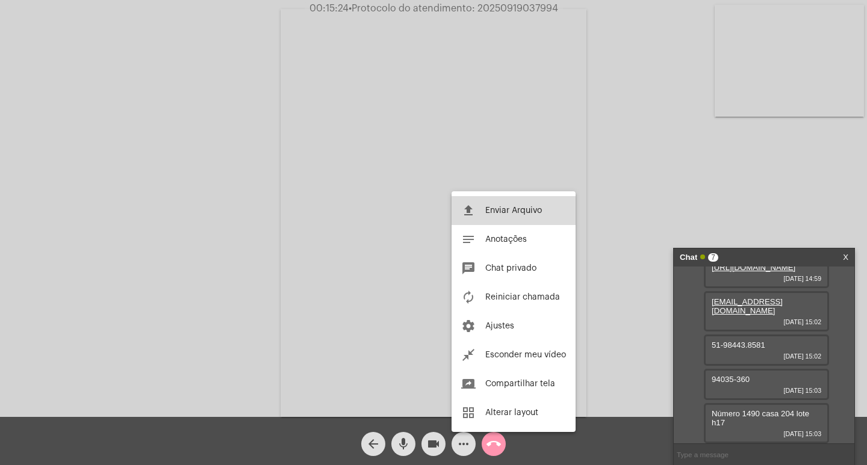
click at [498, 211] on span "Enviar Arquivo" at bounding box center [513, 210] width 57 height 8
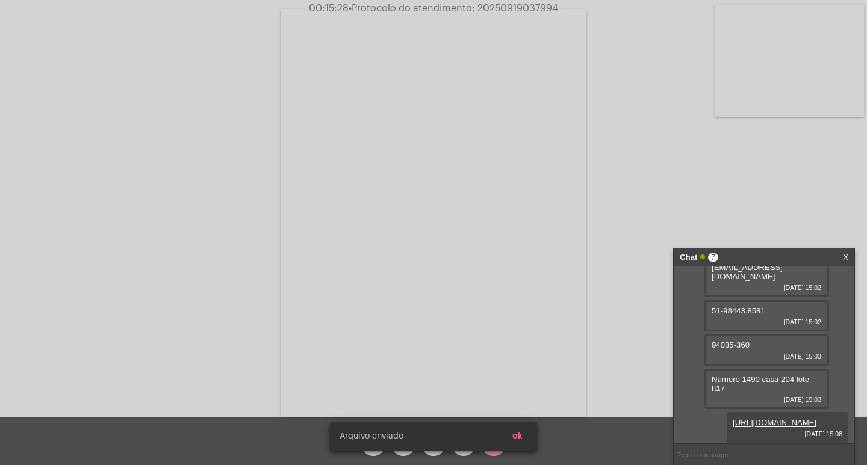
scroll to position [218, 0]
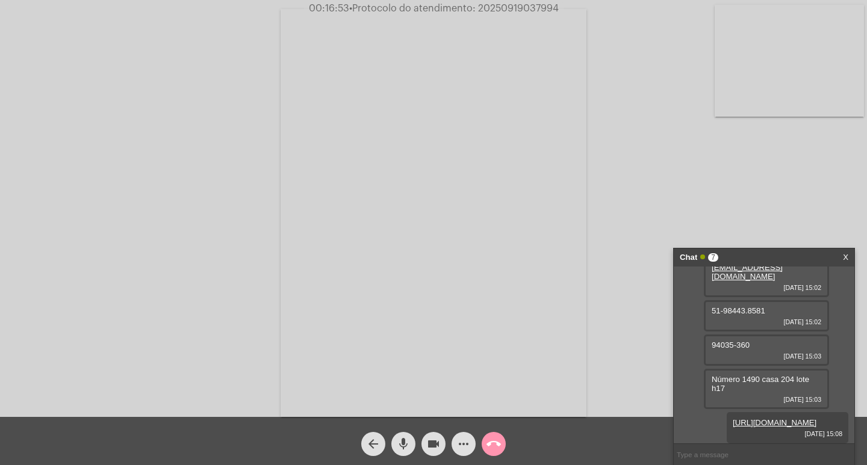
click at [494, 10] on span "• Protocolo do atendimento: 20250919037994" at bounding box center [453, 9] width 209 height 10
copy span "20250919037994"
click at [493, 450] on mat-icon "call_end" at bounding box center [493, 444] width 14 height 14
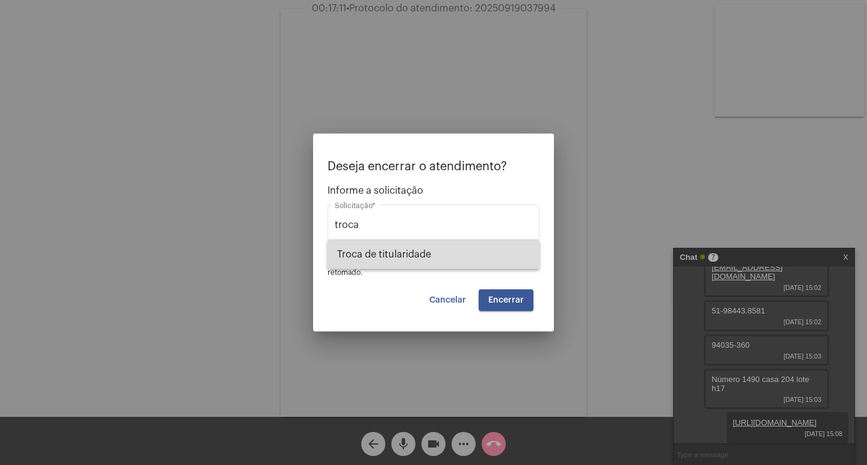
click at [421, 262] on span "Troca de titularidade" at bounding box center [433, 254] width 193 height 29
type input "Troca de titularidade"
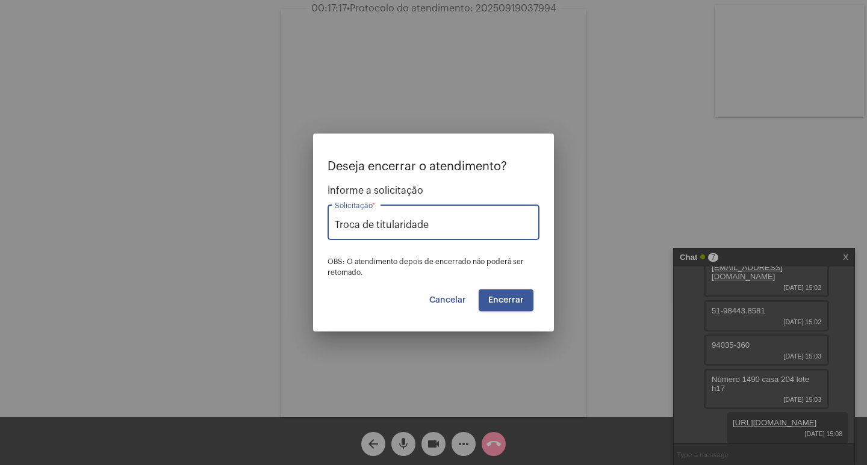
click at [520, 300] on span "Encerrar" at bounding box center [506, 300] width 36 height 8
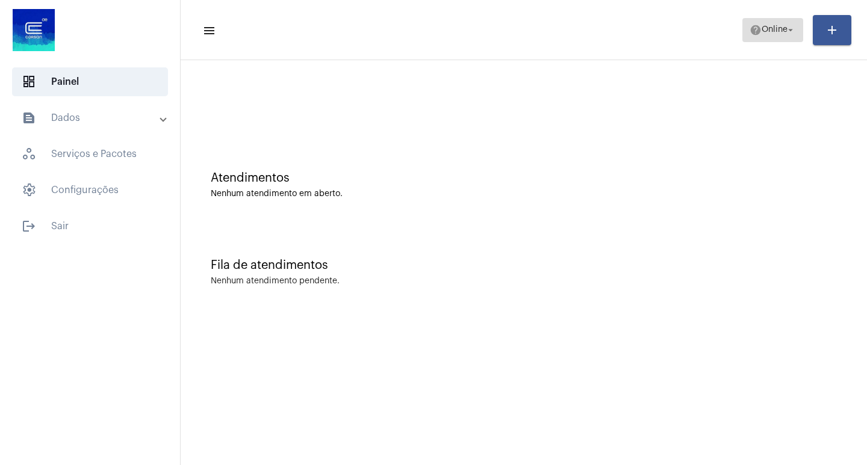
click at [780, 20] on span "help Online arrow_drop_down" at bounding box center [773, 30] width 46 height 22
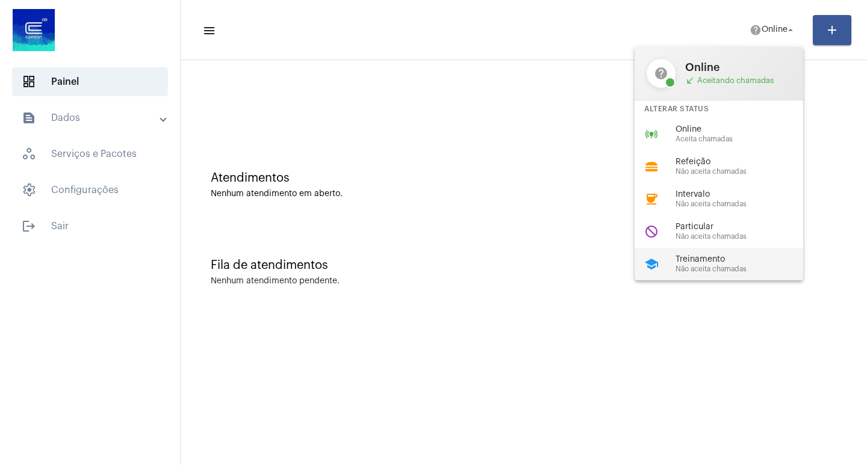
click at [681, 256] on span "Treinamento" at bounding box center [743, 259] width 137 height 9
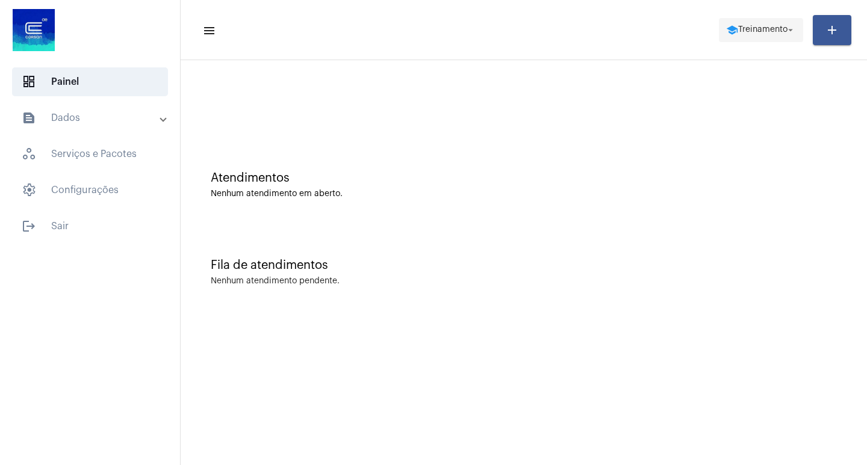
click at [738, 30] on span "Treinamento" at bounding box center [762, 30] width 49 height 8
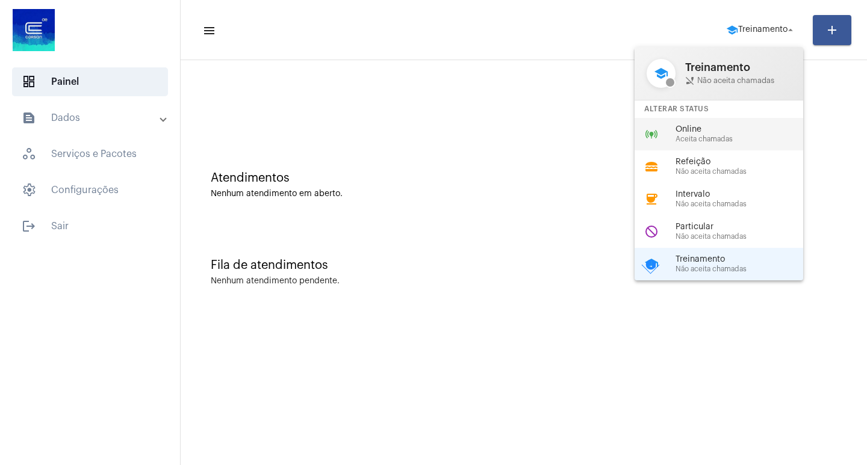
click at [741, 147] on div "online_prediction Online Aceita chamadas" at bounding box center [729, 134] width 188 height 33
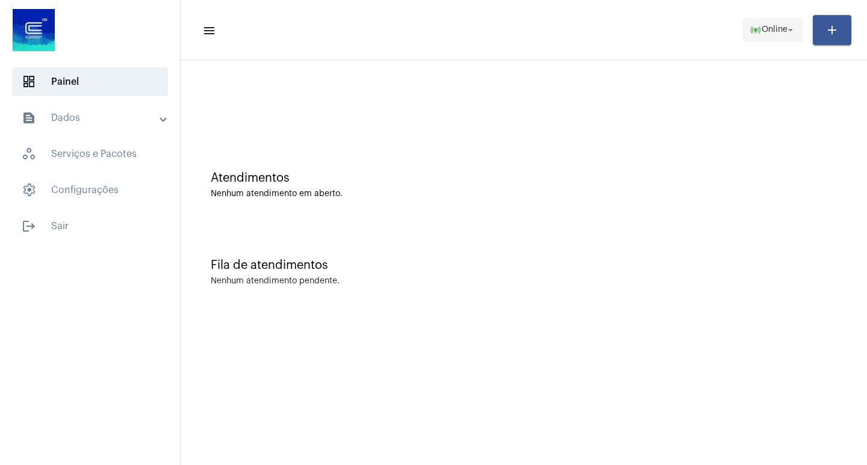
click at [786, 31] on mat-icon "arrow_drop_down" at bounding box center [790, 30] width 11 height 11
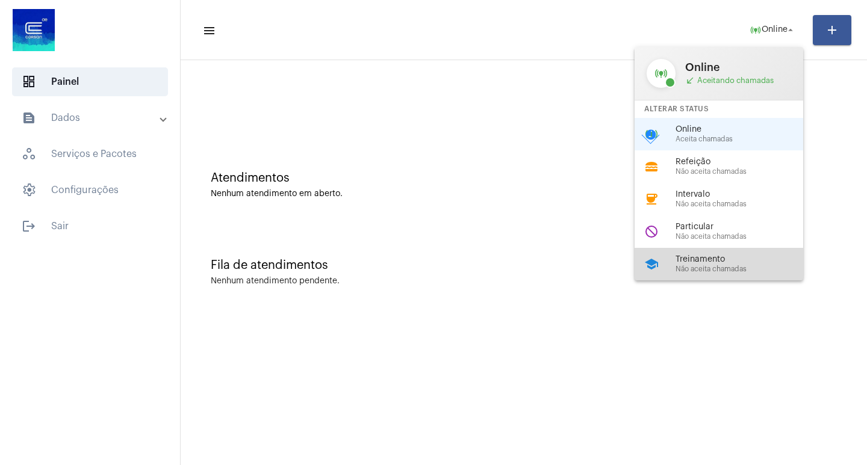
click at [694, 258] on span "Treinamento" at bounding box center [743, 259] width 137 height 9
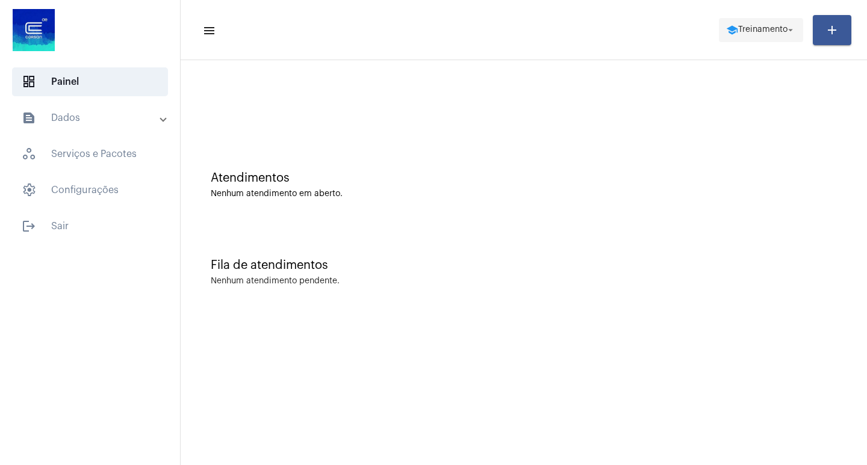
click at [726, 34] on mat-icon "school" at bounding box center [732, 30] width 12 height 12
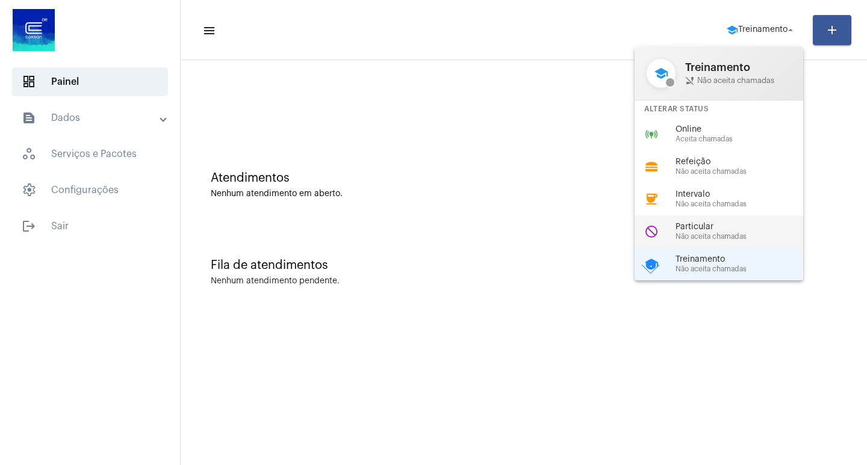
click at [723, 238] on span "Não aceita chamadas" at bounding box center [743, 237] width 137 height 8
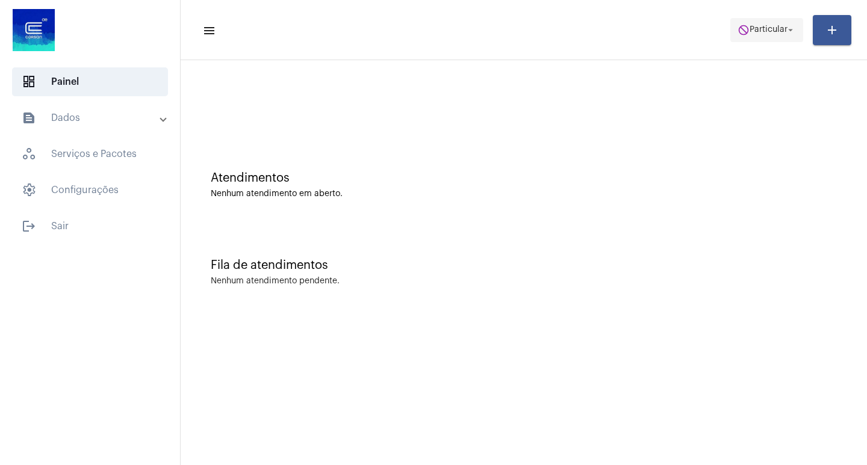
click at [755, 21] on span "do_not_disturb Particular arrow_drop_down" at bounding box center [766, 30] width 58 height 22
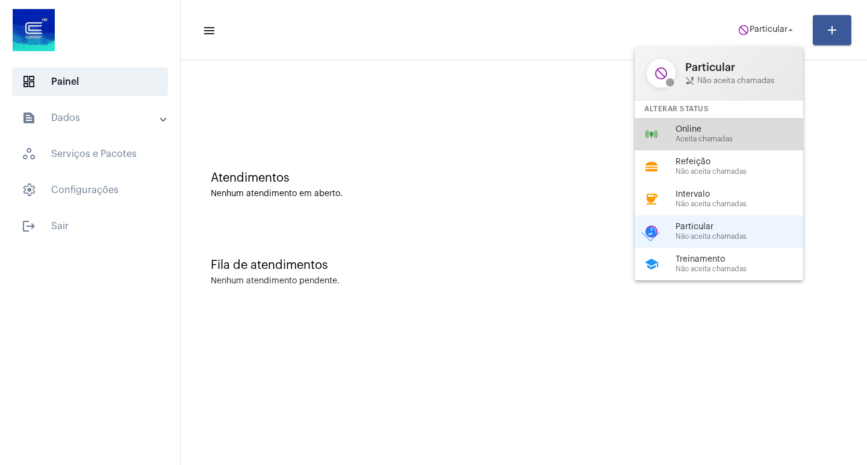
click at [710, 138] on span "Aceita chamadas" at bounding box center [743, 139] width 137 height 8
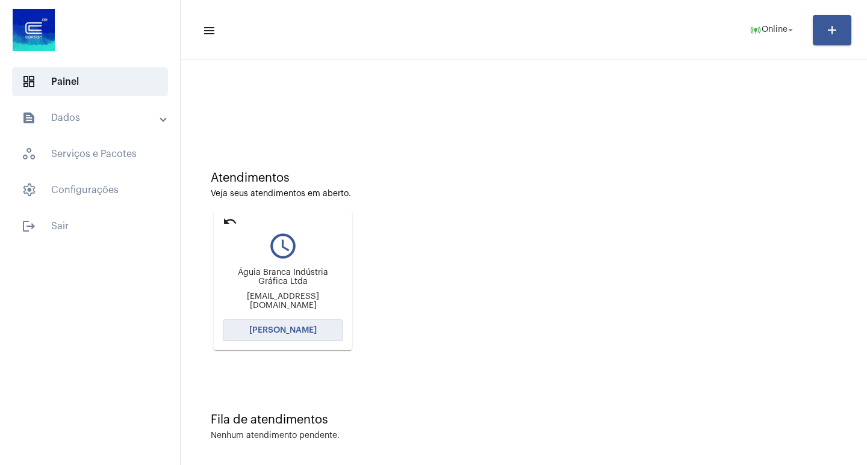
click at [311, 329] on span "[PERSON_NAME]" at bounding box center [282, 330] width 67 height 8
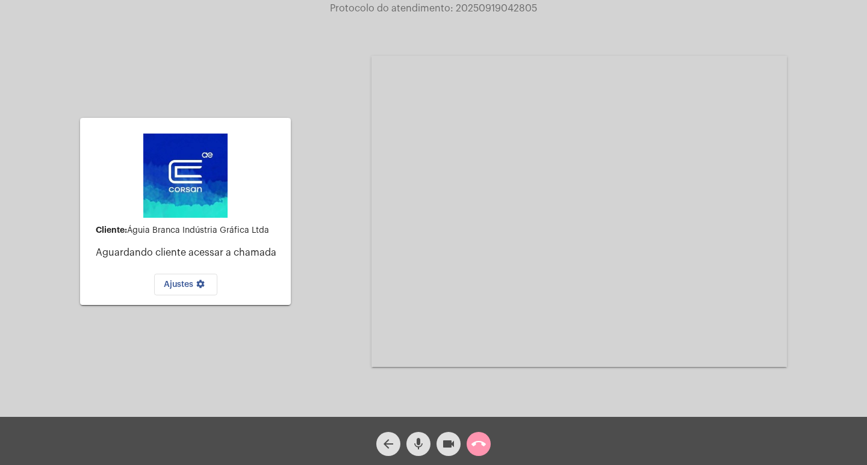
click at [481, 447] on mat-icon "call_end" at bounding box center [478, 444] width 14 height 14
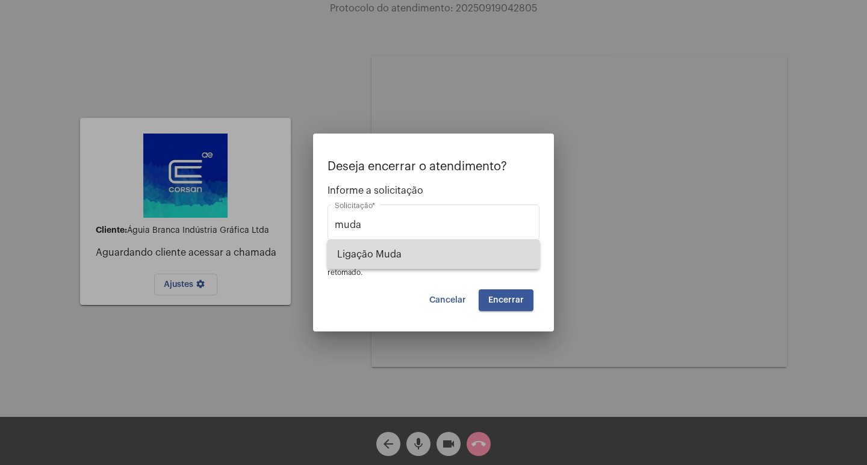
click at [436, 246] on span "Ligação Muda" at bounding box center [433, 254] width 193 height 29
type input "Ligação Muda"
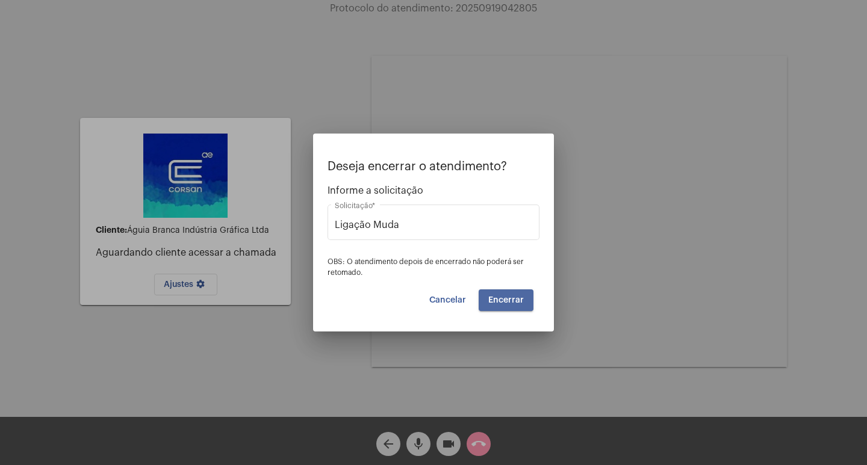
click at [501, 308] on button "Encerrar" at bounding box center [506, 301] width 55 height 22
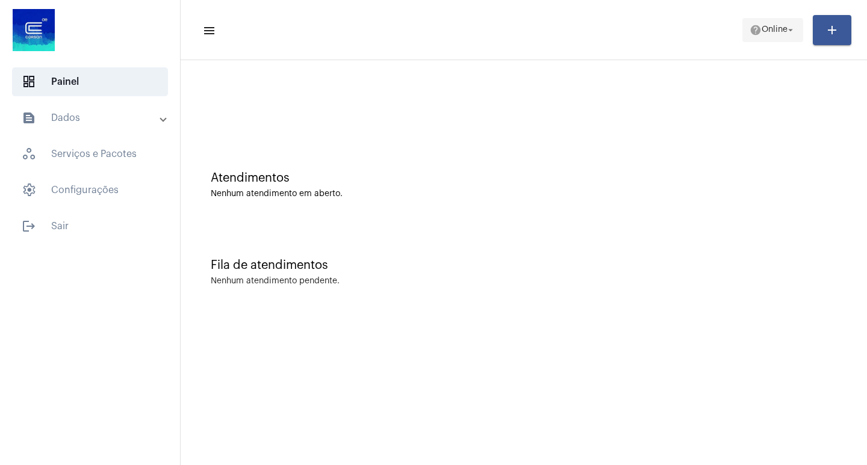
click at [763, 27] on span "Online" at bounding box center [775, 30] width 26 height 8
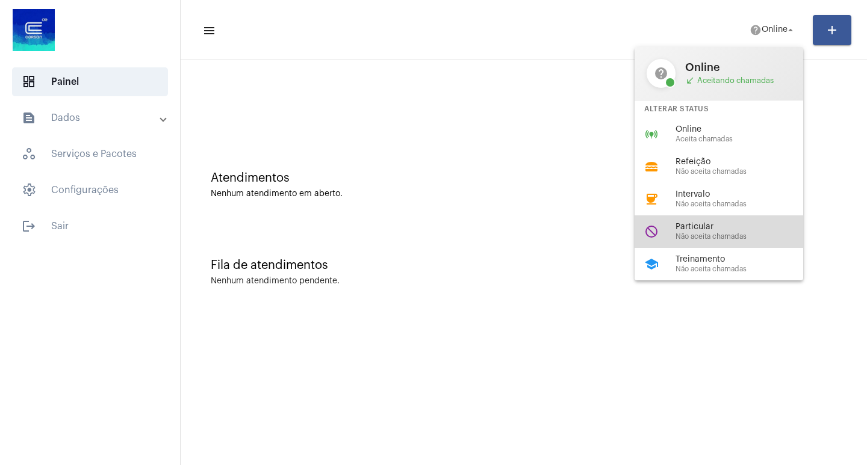
click at [700, 243] on div "do_not_disturb Particular Não aceita chamadas" at bounding box center [729, 232] width 188 height 33
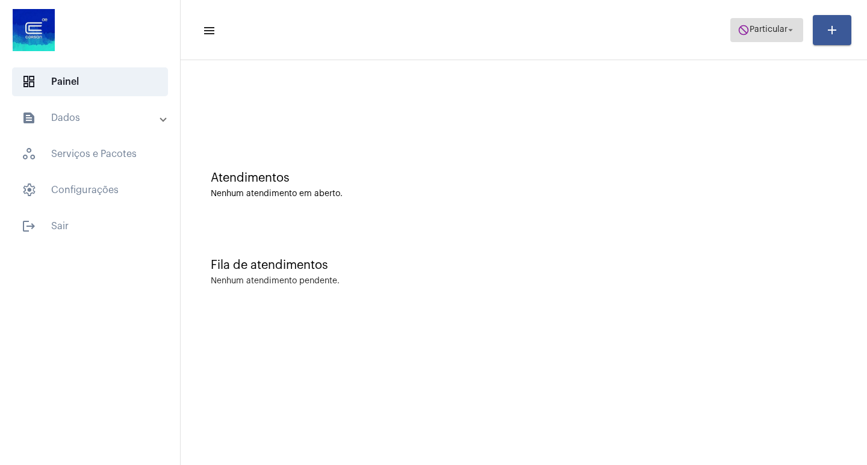
click at [750, 26] on span "Particular" at bounding box center [769, 30] width 38 height 8
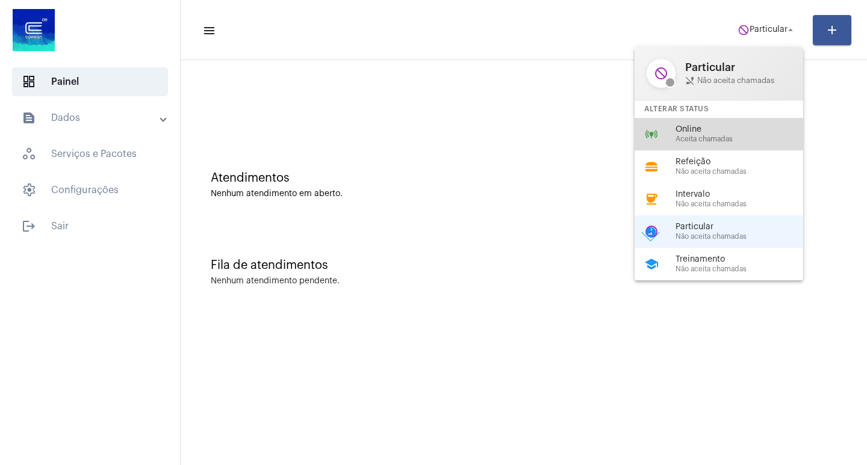
click at [743, 134] on span "Online" at bounding box center [743, 129] width 137 height 9
